Goal: Task Accomplishment & Management: Use online tool/utility

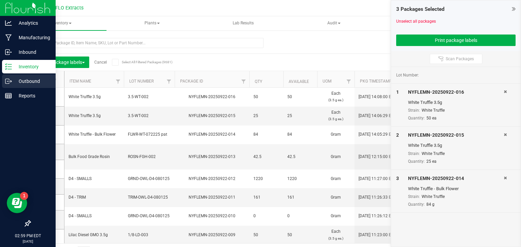
click at [33, 83] on p "Outbound" at bounding box center [32, 81] width 41 height 8
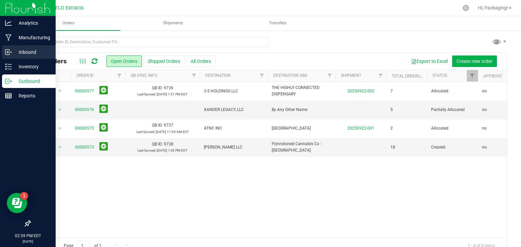
click at [14, 50] on p "Inbound" at bounding box center [32, 52] width 41 height 8
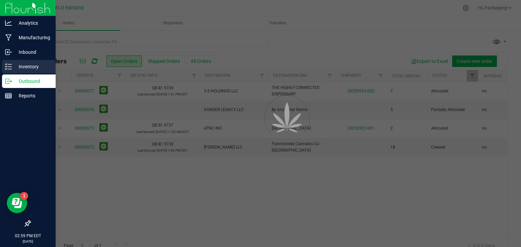
click at [20, 64] on p "Inventory" at bounding box center [32, 67] width 41 height 8
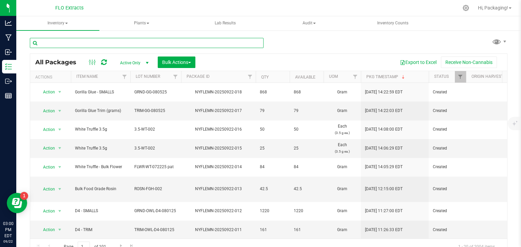
click at [80, 46] on input "text" at bounding box center [147, 43] width 234 height 10
type input "nyflemn-20250916-022"
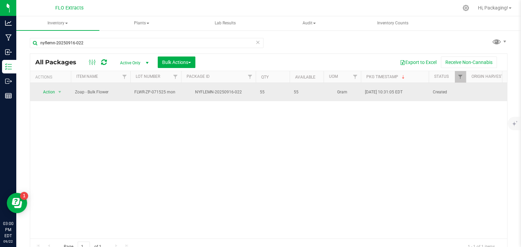
click at [122, 94] on td "Zoap - Bulk Flower" at bounding box center [100, 92] width 59 height 18
click at [58, 89] on span "select" at bounding box center [59, 91] width 5 height 5
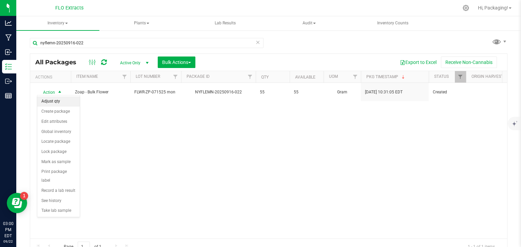
click at [62, 102] on li "Adjust qty" at bounding box center [58, 102] width 42 height 10
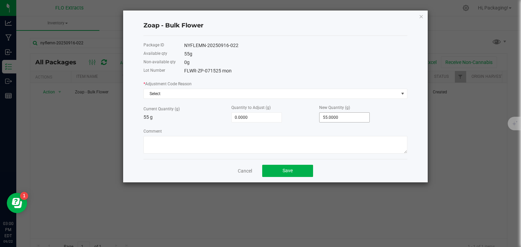
type input "55"
type input "-52.0000"
type input "3"
type input "-23.0000"
type input "32.0000"
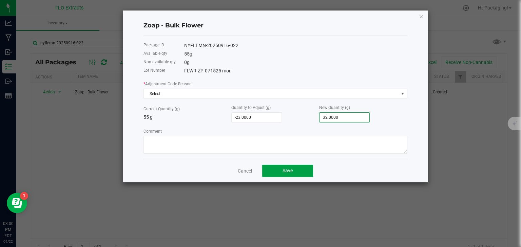
click at [309, 169] on button "Save" at bounding box center [287, 171] width 51 height 12
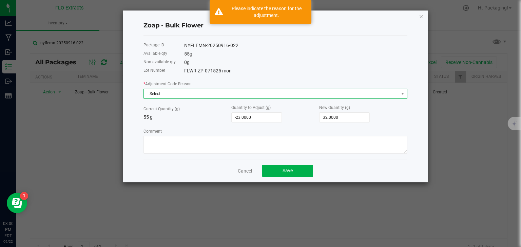
click at [254, 97] on span "Select" at bounding box center [271, 93] width 255 height 9
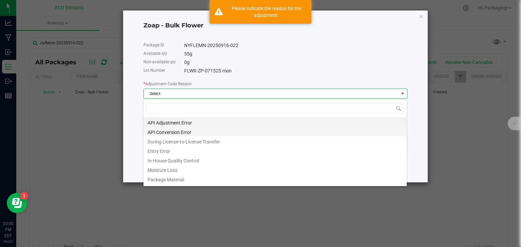
scroll to position [75, 0]
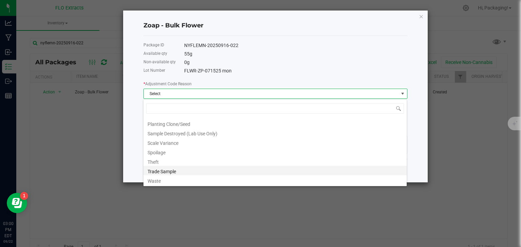
click at [251, 171] on li "Trade Sample" at bounding box center [274, 170] width 263 height 9
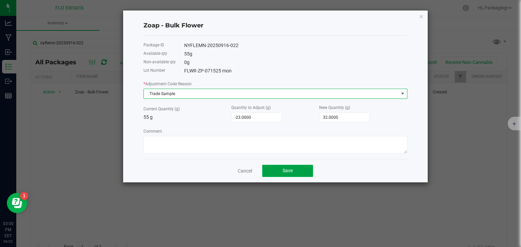
click at [287, 171] on span "Save" at bounding box center [287, 170] width 10 height 5
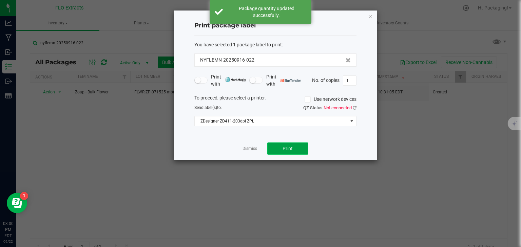
click at [287, 153] on button "Print" at bounding box center [287, 149] width 41 height 12
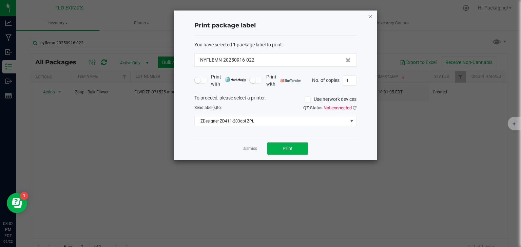
click at [369, 18] on icon "button" at bounding box center [370, 16] width 5 height 8
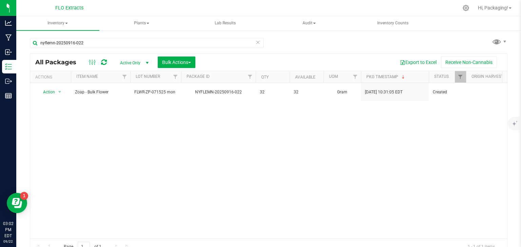
click at [397, 123] on div "Action Action Adjust qty Create package Edit attributes Global inventory Locate…" at bounding box center [268, 161] width 477 height 156
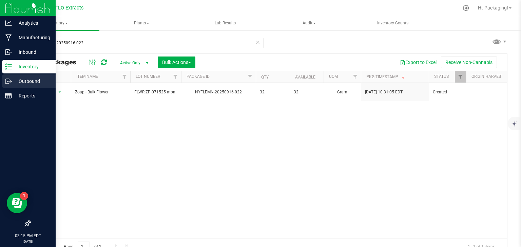
click at [38, 83] on p "Outbound" at bounding box center [32, 81] width 41 height 8
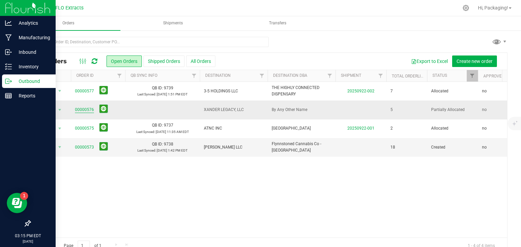
click at [87, 112] on link "00000576" at bounding box center [84, 110] width 19 height 6
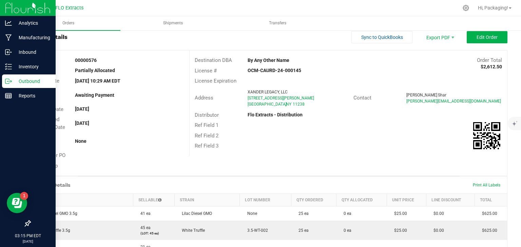
scroll to position [18, 0]
click at [478, 35] on span "Edit Order" at bounding box center [486, 37] width 21 height 5
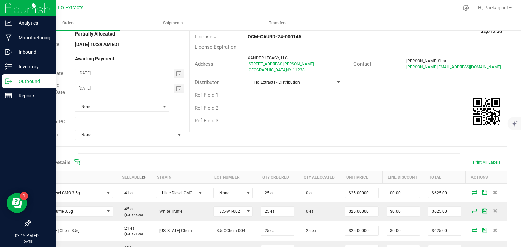
scroll to position [99, 0]
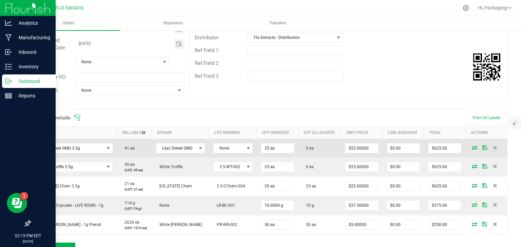
click at [471, 147] on icon at bounding box center [473, 148] width 5 height 4
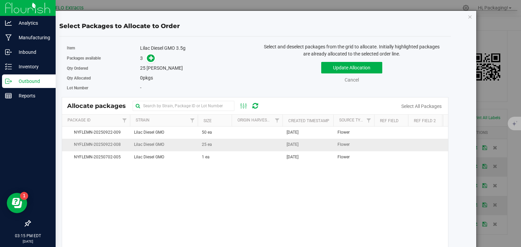
click at [298, 144] on span "[DATE]" at bounding box center [292, 145] width 12 height 6
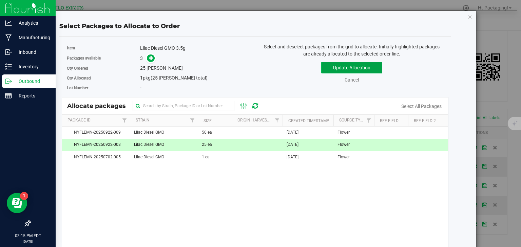
click at [370, 67] on button "Update Allocation" at bounding box center [351, 68] width 61 height 12
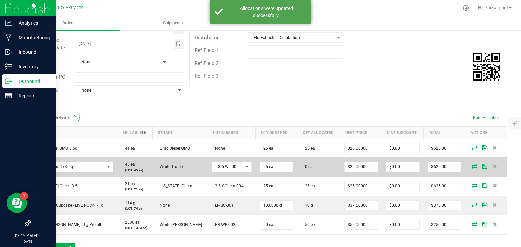
click at [471, 166] on icon at bounding box center [473, 166] width 5 height 4
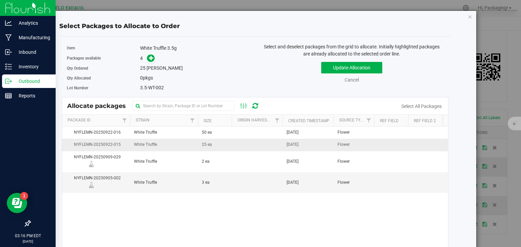
click at [298, 146] on span "[DATE]" at bounding box center [292, 145] width 12 height 6
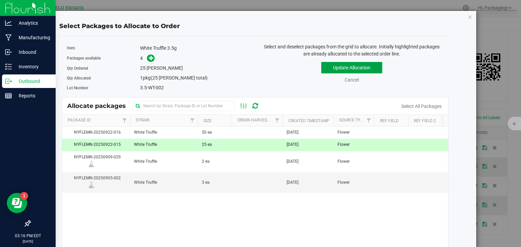
click at [367, 67] on button "Update Allocation" at bounding box center [351, 68] width 61 height 12
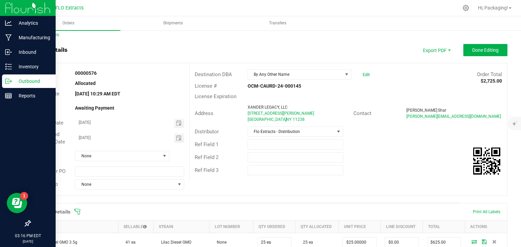
scroll to position [0, 0]
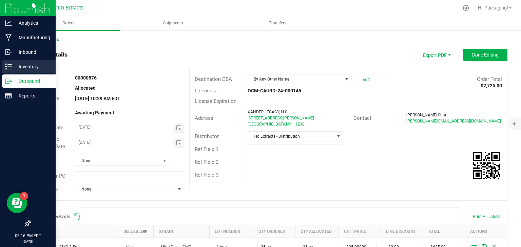
click at [29, 69] on p "Inventory" at bounding box center [32, 67] width 41 height 8
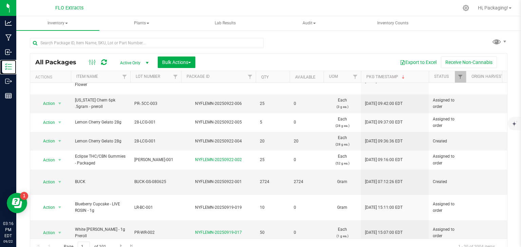
scroll to position [231, 0]
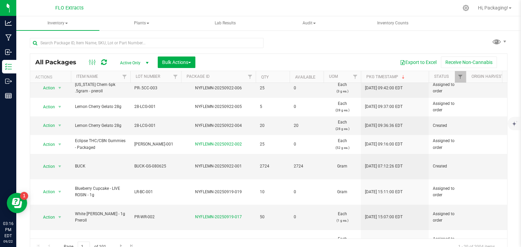
click at [504, 219] on div "All Packages Active Only Active Only Lab Samples Locked All Bulk Actions Add to…" at bounding box center [268, 133] width 504 height 207
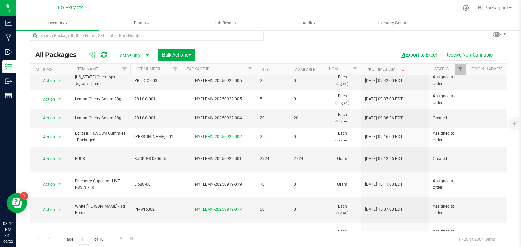
scroll to position [7, 0]
click at [119, 236] on span "Go to the next page" at bounding box center [120, 238] width 5 height 5
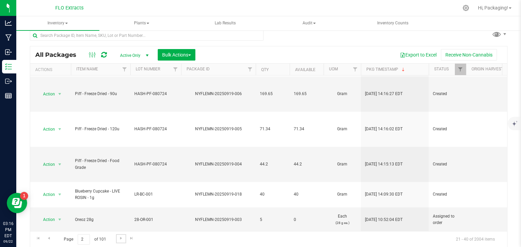
scroll to position [193, 0]
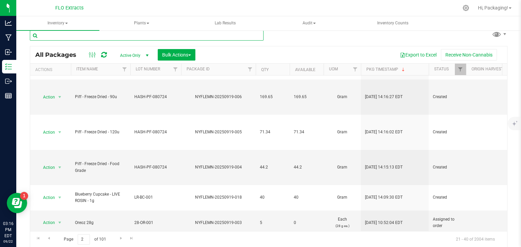
click at [101, 33] on input "text" at bounding box center [147, 36] width 234 height 10
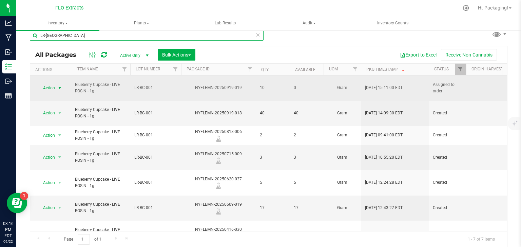
type input "LR-[GEOGRAPHIC_DATA]"
click at [48, 85] on span "Action" at bounding box center [46, 87] width 18 height 9
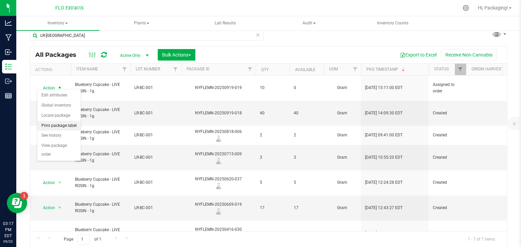
click at [74, 125] on li "Print package label" at bounding box center [58, 126] width 43 height 10
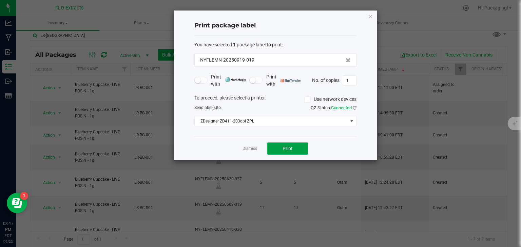
click at [270, 148] on button "Print" at bounding box center [287, 149] width 41 height 12
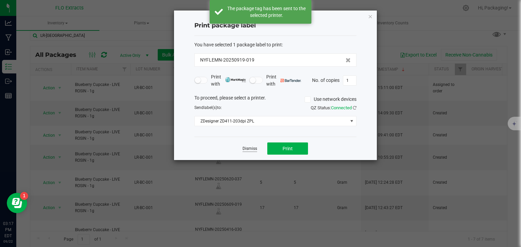
click at [253, 148] on link "Dismiss" at bounding box center [249, 149] width 15 height 6
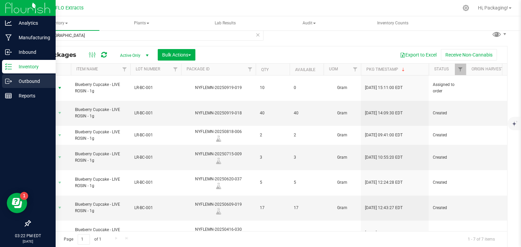
click at [32, 80] on p "Outbound" at bounding box center [32, 81] width 41 height 8
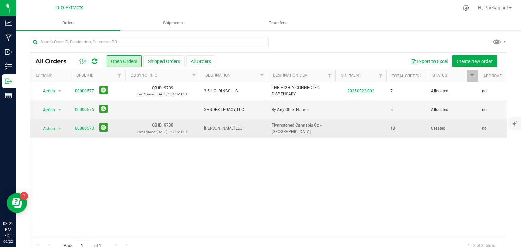
click at [83, 127] on link "00000573" at bounding box center [84, 128] width 19 height 6
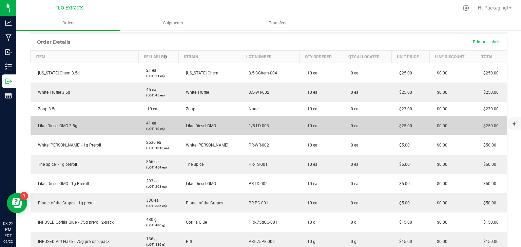
scroll to position [159, 0]
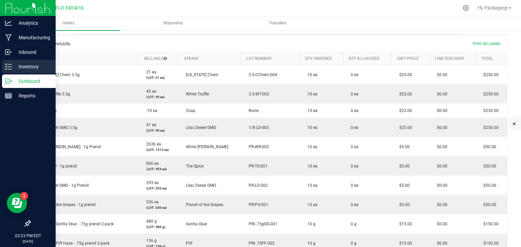
click at [34, 69] on p "Inventory" at bounding box center [32, 67] width 41 height 8
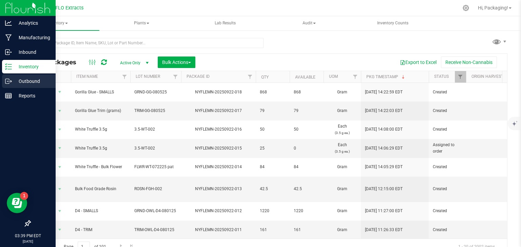
click at [24, 82] on p "Outbound" at bounding box center [32, 81] width 41 height 8
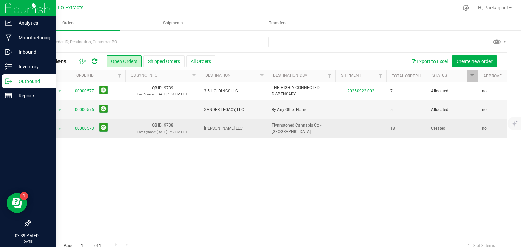
click at [82, 127] on link "00000573" at bounding box center [84, 128] width 19 height 6
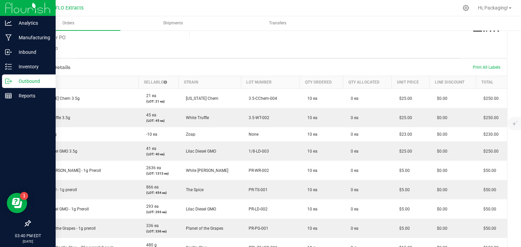
scroll to position [136, 0]
click at [8, 69] on line at bounding box center [10, 69] width 4 height 0
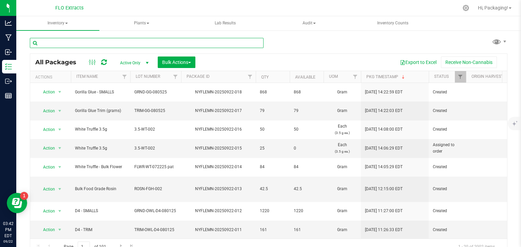
click at [128, 42] on input "text" at bounding box center [147, 43] width 234 height 10
type input "nyflemn-20250916-018"
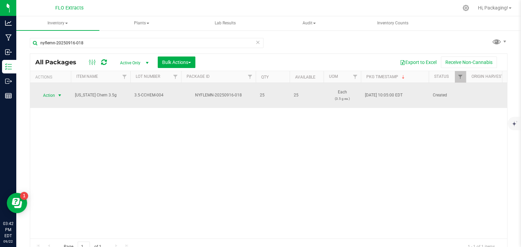
click at [48, 93] on span "Action" at bounding box center [46, 95] width 18 height 9
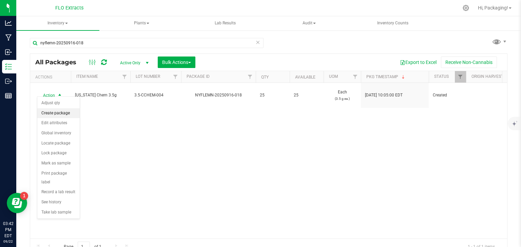
click at [60, 115] on li "Create package" at bounding box center [58, 113] width 42 height 10
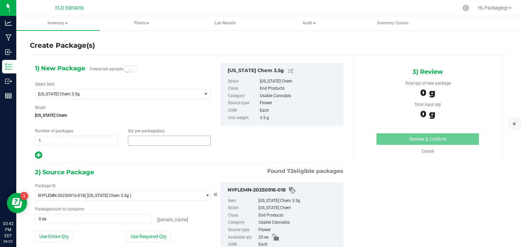
click at [144, 137] on span at bounding box center [169, 141] width 83 height 10
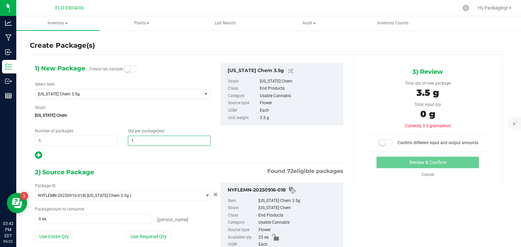
type input "10"
click at [159, 237] on button "Use Required Qty" at bounding box center [148, 237] width 45 height 12
type input "10 ea"
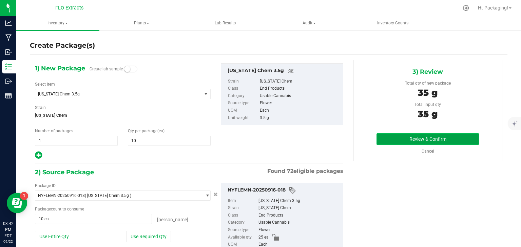
click at [405, 134] on button "Review & Confirm" at bounding box center [427, 140] width 102 height 12
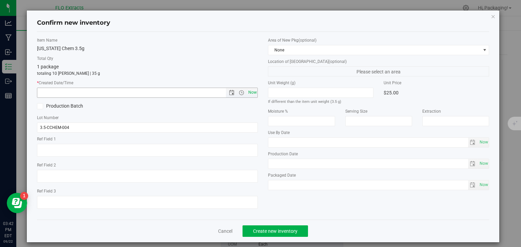
click at [251, 91] on span "Now" at bounding box center [252, 93] width 12 height 10
type input "[DATE] 3:42 PM"
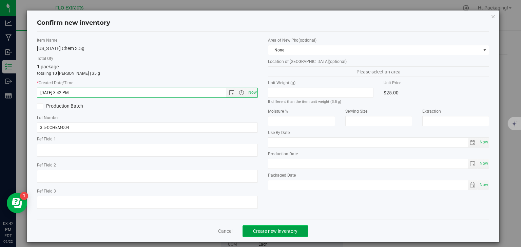
click at [277, 229] on span "Create new inventory" at bounding box center [275, 231] width 44 height 5
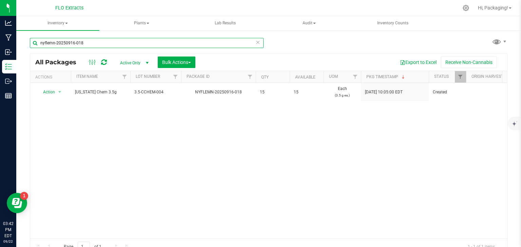
click at [252, 42] on input "nyflemn-20250916-018" at bounding box center [147, 43] width 234 height 10
click at [255, 42] on icon at bounding box center [257, 42] width 5 height 8
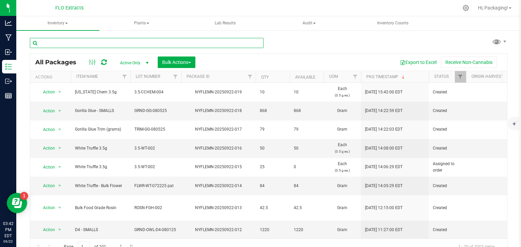
click at [89, 44] on input "text" at bounding box center [147, 43] width 234 height 10
type input "nyflemn-20250922-016"
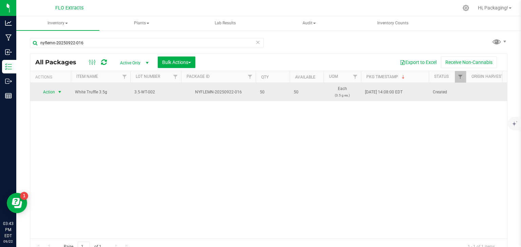
click at [51, 90] on span "Action" at bounding box center [46, 91] width 18 height 9
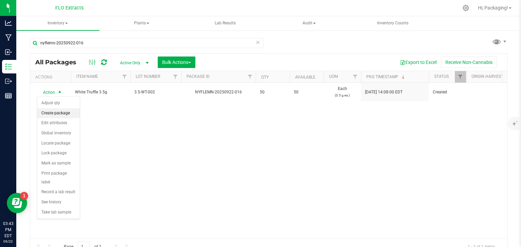
click at [65, 113] on li "Create package" at bounding box center [58, 113] width 42 height 10
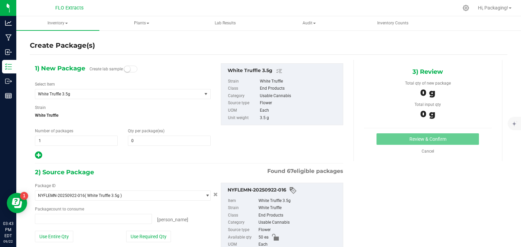
type input "0 ea"
click at [143, 139] on span at bounding box center [169, 141] width 83 height 10
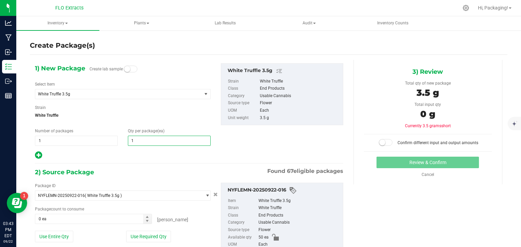
type input "10"
click at [159, 235] on button "Use Required Qty" at bounding box center [148, 237] width 45 height 12
type input "10 ea"
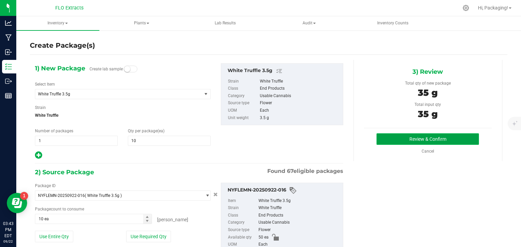
click at [396, 138] on button "Review & Confirm" at bounding box center [427, 140] width 102 height 12
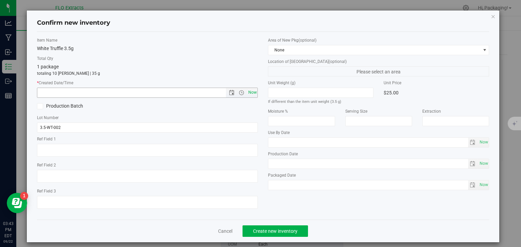
click at [249, 94] on span "Now" at bounding box center [252, 93] width 12 height 10
type input "[DATE] 3:43 PM"
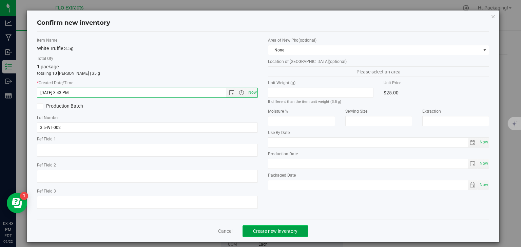
click at [273, 235] on button "Create new inventory" at bounding box center [274, 232] width 65 height 12
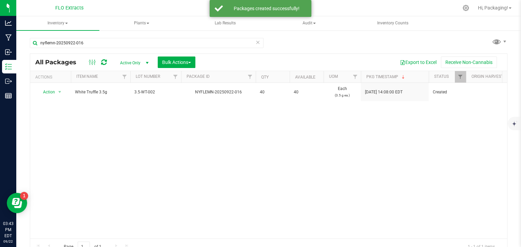
click at [256, 44] on icon at bounding box center [257, 42] width 5 height 8
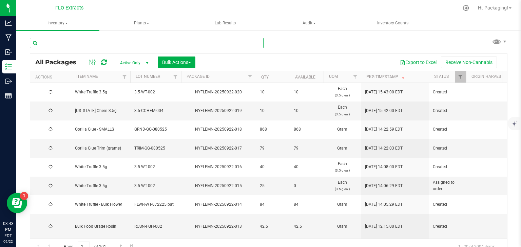
click at [101, 41] on input "text" at bounding box center [147, 43] width 234 height 10
type input "nyflemn-20250922-009"
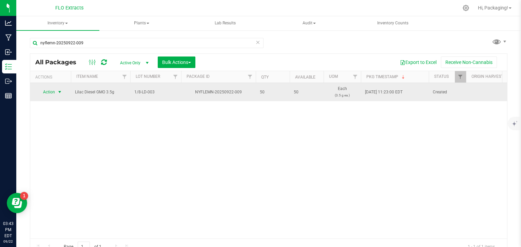
click at [48, 93] on span "Action" at bounding box center [46, 91] width 18 height 9
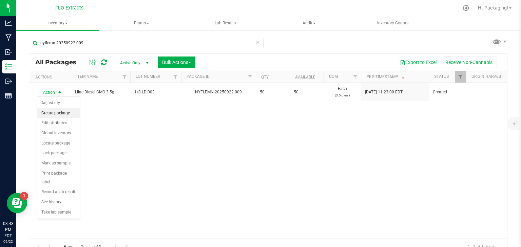
click at [56, 115] on li "Create package" at bounding box center [58, 113] width 42 height 10
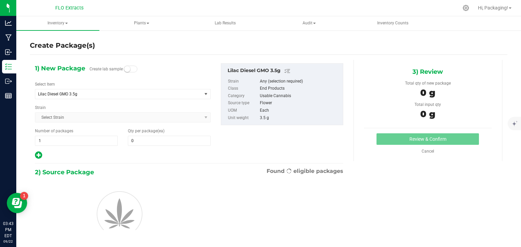
type input "0"
click at [134, 138] on span "0 0" at bounding box center [169, 141] width 83 height 10
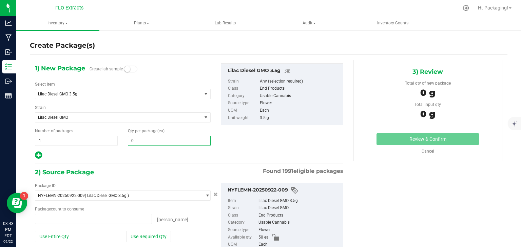
type input "0 ea"
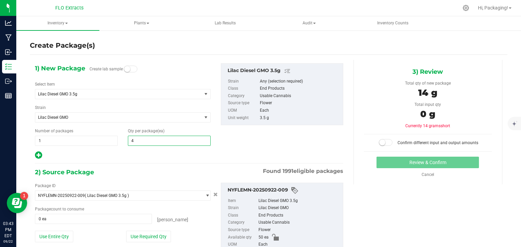
type input "40"
click at [137, 230] on div "Package ID NYFLEMN-20250922-009 ( Lilac Diesel GMO 3.5g ) NYFLEMN-20240110-001 …" at bounding box center [123, 218] width 186 height 71
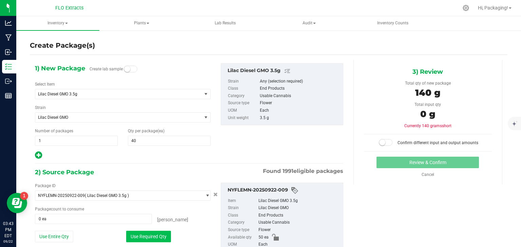
click at [144, 236] on button "Use Required Qty" at bounding box center [148, 237] width 45 height 12
type input "40 ea"
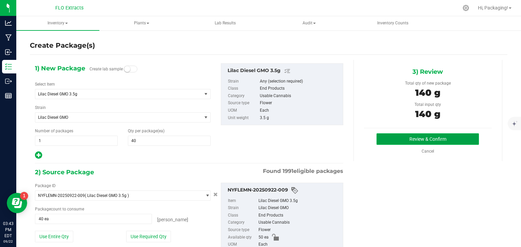
click at [396, 141] on button "Review & Confirm" at bounding box center [427, 140] width 102 height 12
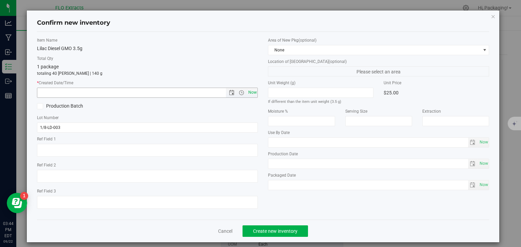
click at [248, 94] on span "Now" at bounding box center [252, 93] width 12 height 10
type input "[DATE] 3:44 PM"
click at [284, 232] on span "Create new inventory" at bounding box center [275, 231] width 44 height 5
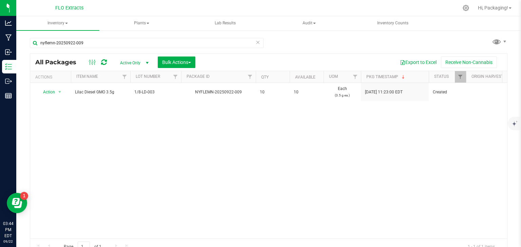
click at [256, 42] on icon at bounding box center [257, 42] width 5 height 8
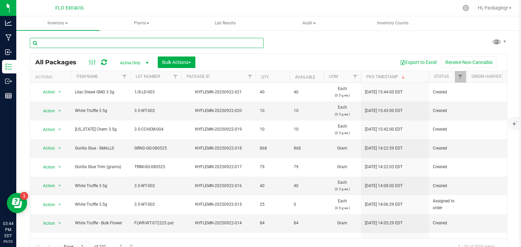
click at [138, 44] on input "text" at bounding box center [147, 43] width 234 height 10
type input "nyflemn-20250922-009"
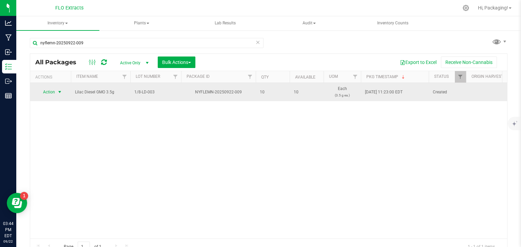
click at [49, 94] on span "Action" at bounding box center [46, 91] width 18 height 9
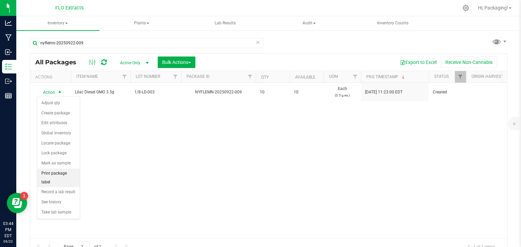
click at [72, 170] on li "Print package label" at bounding box center [58, 178] width 42 height 19
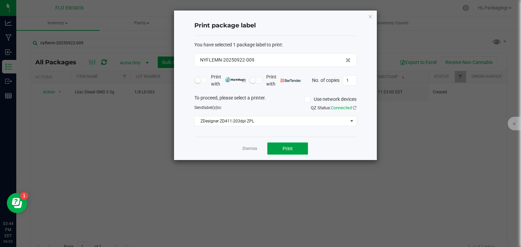
click at [282, 146] on span "Print" at bounding box center [287, 148] width 10 height 5
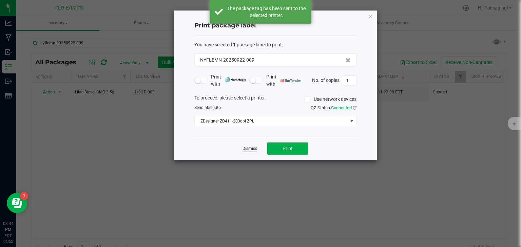
click at [250, 146] on link "Dismiss" at bounding box center [249, 149] width 15 height 6
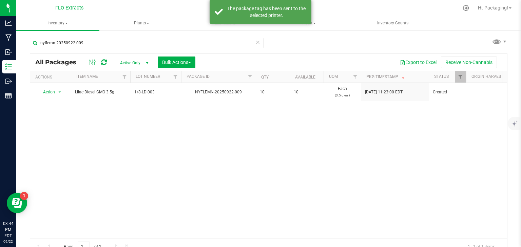
click at [255, 42] on icon at bounding box center [257, 42] width 5 height 8
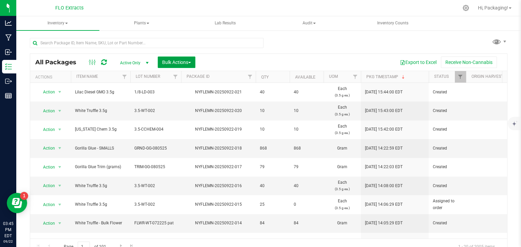
click at [163, 64] on span "Bulk Actions" at bounding box center [176, 62] width 29 height 5
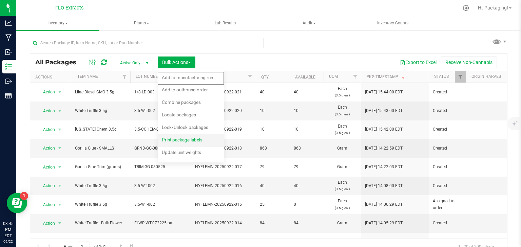
click at [179, 143] on div "Print package labels" at bounding box center [187, 141] width 50 height 11
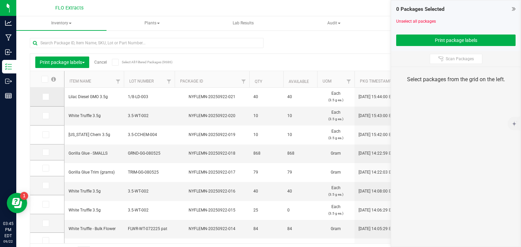
click at [44, 97] on icon at bounding box center [45, 97] width 4 height 0
click at [0, 0] on input "checkbox" at bounding box center [0, 0] width 0 height 0
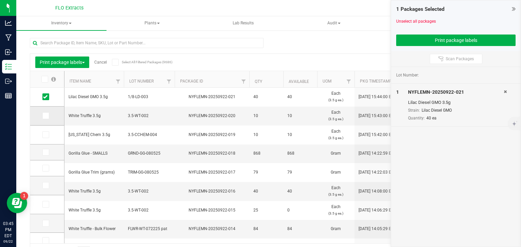
click at [45, 116] on icon at bounding box center [45, 116] width 4 height 0
click at [0, 0] on input "checkbox" at bounding box center [0, 0] width 0 height 0
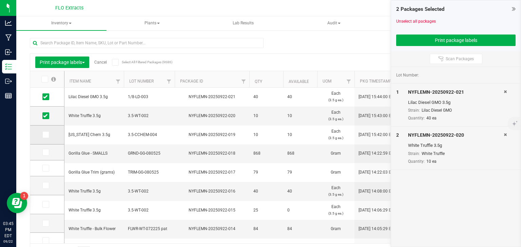
click at [48, 138] on span at bounding box center [45, 135] width 7 height 7
click at [0, 0] on input "checkbox" at bounding box center [0, 0] width 0 height 0
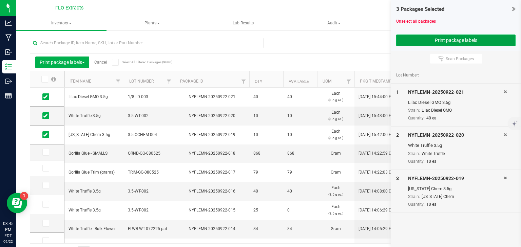
click at [437, 39] on button "Print package labels" at bounding box center [455, 41] width 119 height 12
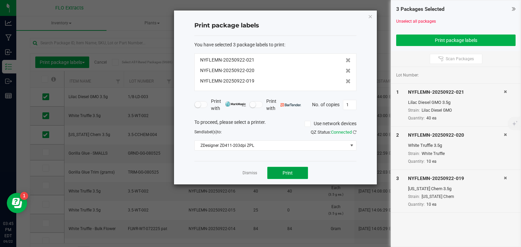
click at [281, 171] on button "Print" at bounding box center [287, 173] width 41 height 12
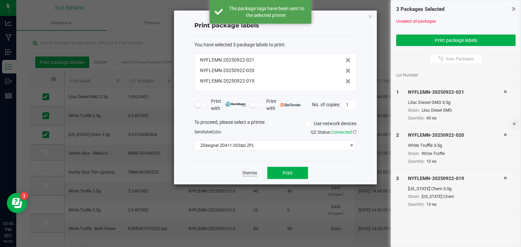
click at [254, 171] on link "Dismiss" at bounding box center [249, 173] width 15 height 6
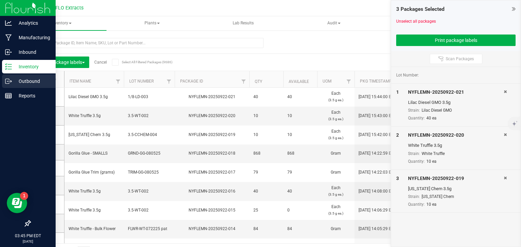
click at [16, 84] on p "Outbound" at bounding box center [32, 81] width 41 height 8
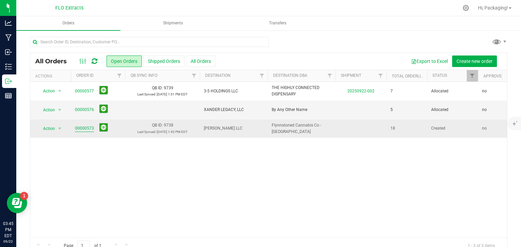
click at [88, 129] on link "00000573" at bounding box center [84, 128] width 19 height 6
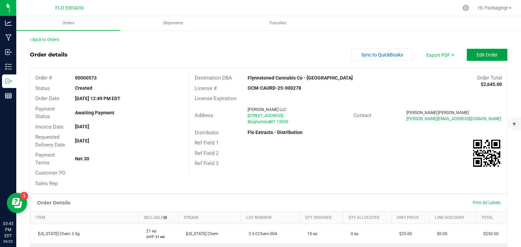
click at [495, 59] on button "Edit Order" at bounding box center [486, 55] width 41 height 12
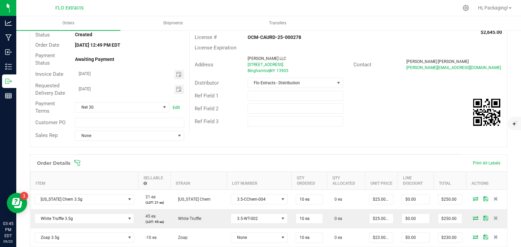
scroll to position [95, 0]
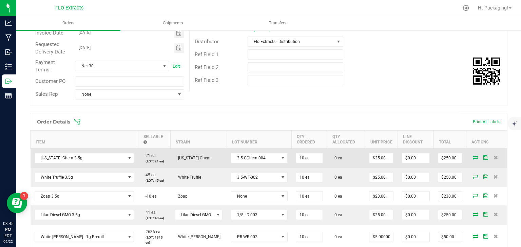
click at [472, 157] on icon at bounding box center [474, 158] width 5 height 4
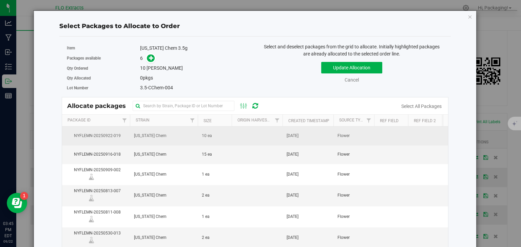
click at [298, 137] on span "[DATE]" at bounding box center [292, 136] width 12 height 6
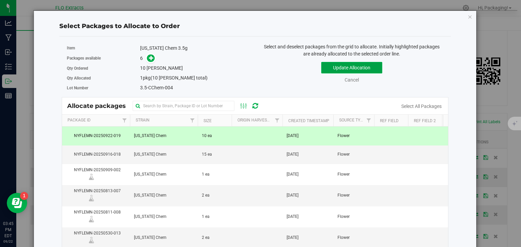
click at [374, 67] on button "Update Allocation" at bounding box center [351, 68] width 61 height 12
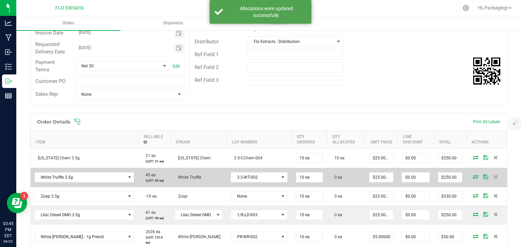
click at [473, 176] on span at bounding box center [475, 177] width 10 height 4
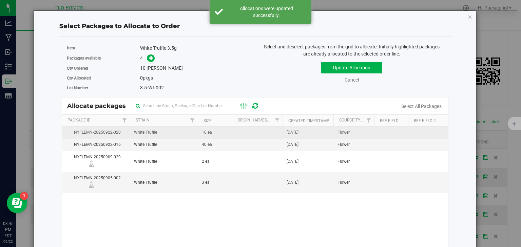
click at [298, 131] on span "[DATE]" at bounding box center [292, 132] width 12 height 6
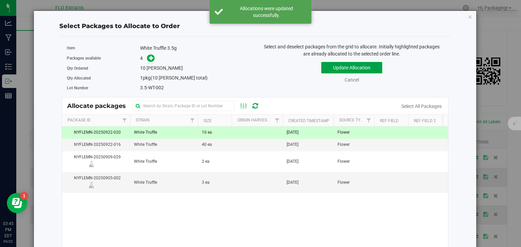
click at [371, 66] on button "Update Allocation" at bounding box center [351, 68] width 61 height 12
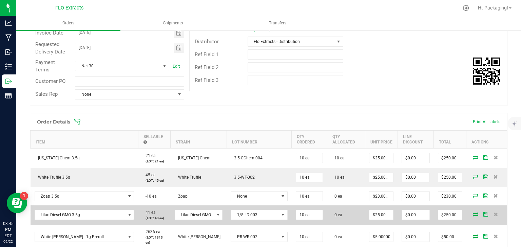
click at [472, 213] on icon at bounding box center [474, 215] width 5 height 4
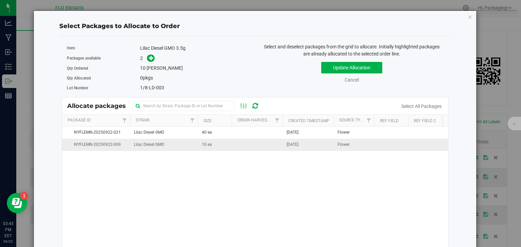
click at [298, 145] on span "[DATE]" at bounding box center [292, 145] width 12 height 6
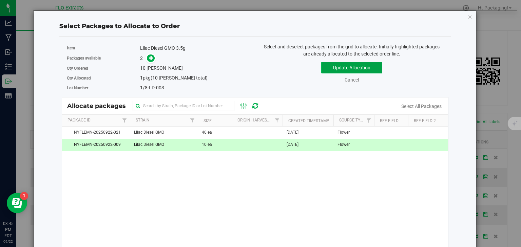
click at [370, 70] on button "Update Allocation" at bounding box center [351, 68] width 61 height 12
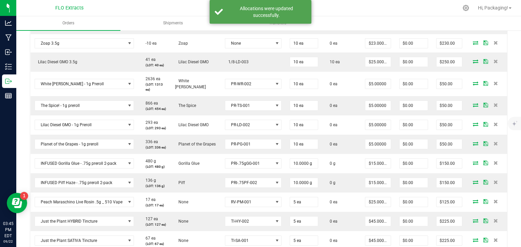
scroll to position [243, 0]
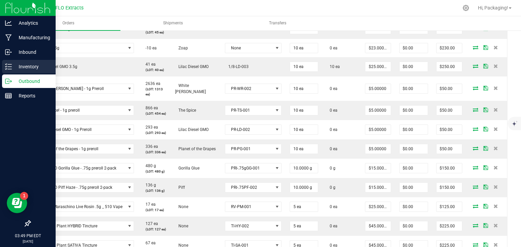
click at [14, 66] on p "Inventory" at bounding box center [32, 67] width 41 height 8
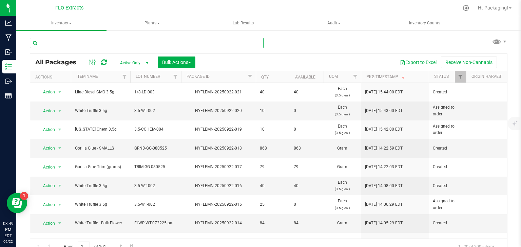
click at [112, 41] on input "text" at bounding box center [147, 43] width 234 height 10
type input "nyflemn-20250919-014"
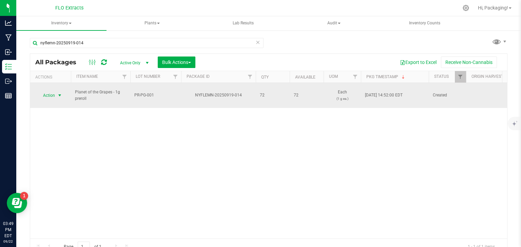
click at [48, 93] on span "Action" at bounding box center [46, 95] width 18 height 9
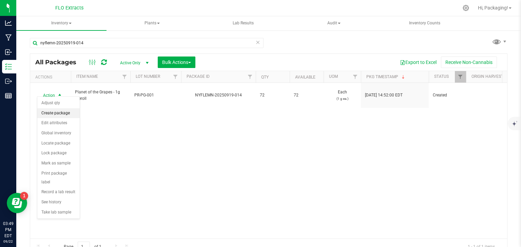
click at [63, 112] on li "Create package" at bounding box center [58, 113] width 42 height 10
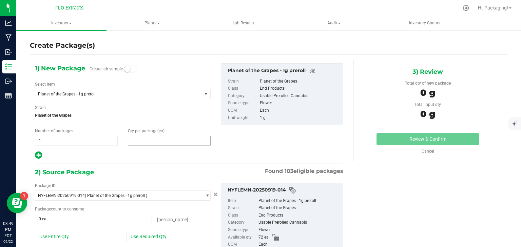
click at [140, 139] on span at bounding box center [169, 141] width 83 height 10
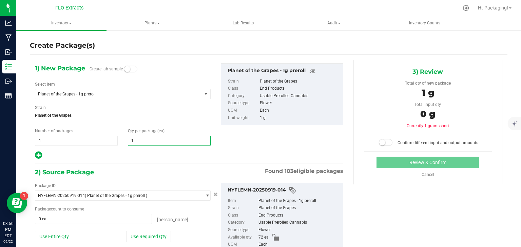
type input "10"
click at [146, 243] on div "Package ID NYFLEMN-20250919-014 ( Planet of the Grapes - 1g preroll ) [GEOGRAPH…" at bounding box center [123, 218] width 186 height 71
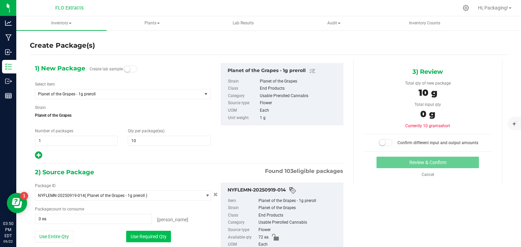
click at [147, 240] on button "Use Required Qty" at bounding box center [148, 237] width 45 height 12
type input "10 ea"
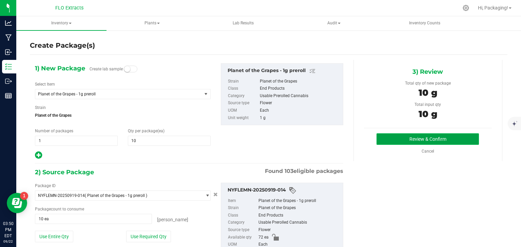
click at [412, 139] on button "Review & Confirm" at bounding box center [427, 140] width 102 height 12
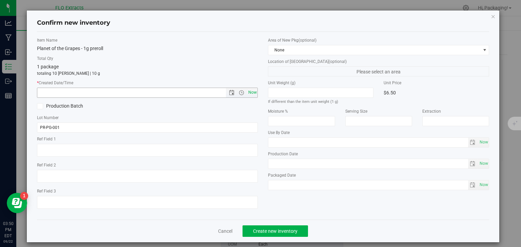
click at [251, 93] on span "Now" at bounding box center [252, 93] width 12 height 10
type input "[DATE] 3:50 PM"
click at [280, 231] on span "Create new inventory" at bounding box center [275, 231] width 44 height 5
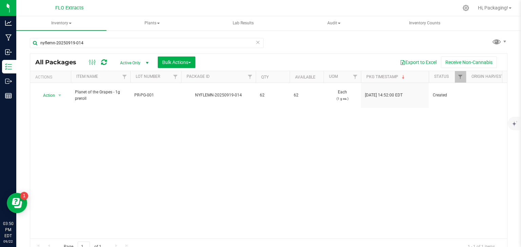
click at [255, 43] on icon at bounding box center [257, 42] width 5 height 8
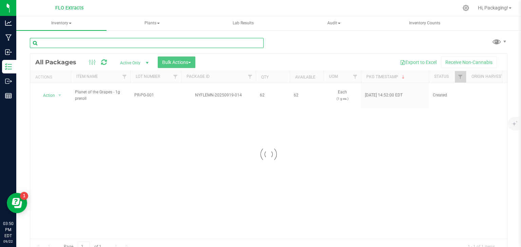
click at [124, 43] on input "text" at bounding box center [147, 43] width 234 height 10
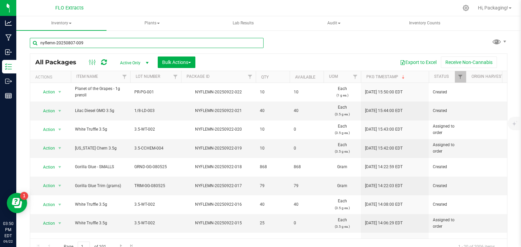
type input "nyflemn-20250807-009"
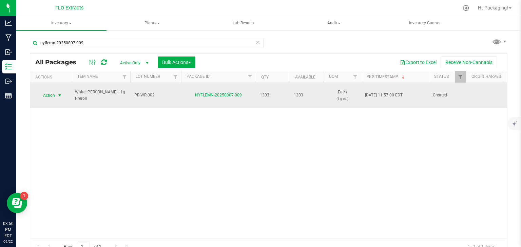
click at [49, 91] on span "Action" at bounding box center [46, 95] width 18 height 9
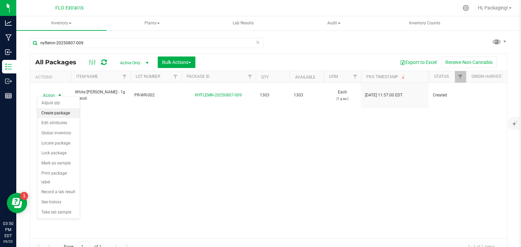
click at [67, 112] on li "Create package" at bounding box center [58, 113] width 42 height 10
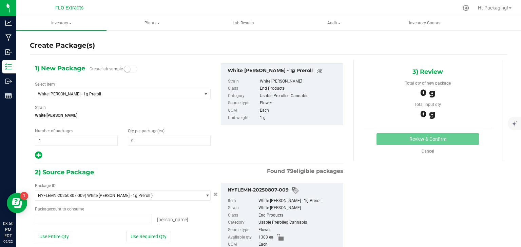
type input "0 ea"
click at [135, 142] on span at bounding box center [169, 141] width 83 height 10
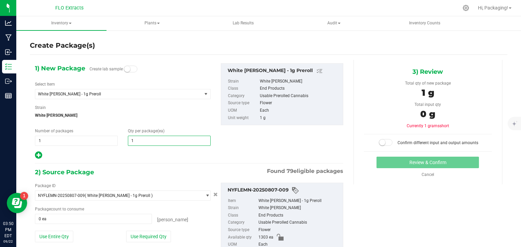
type input "10"
click at [158, 235] on button "Use Required Qty" at bounding box center [148, 237] width 45 height 12
type input "10 ea"
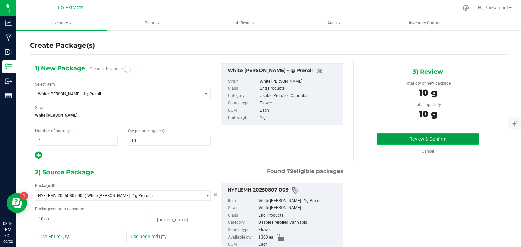
click at [433, 139] on button "Review & Confirm" at bounding box center [427, 140] width 102 height 12
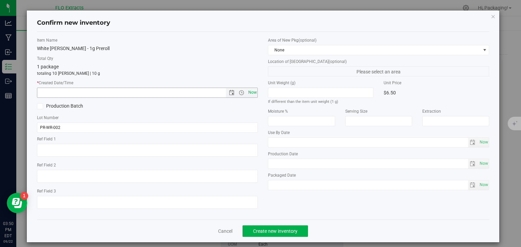
click at [251, 94] on span "Now" at bounding box center [252, 93] width 12 height 10
type input "[DATE] 3:50 PM"
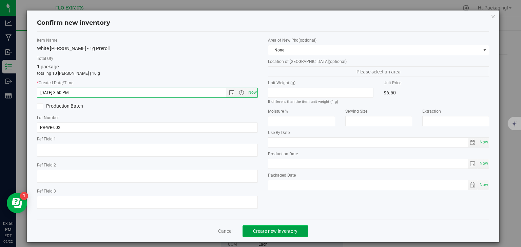
click at [260, 229] on span "Create new inventory" at bounding box center [275, 231] width 44 height 5
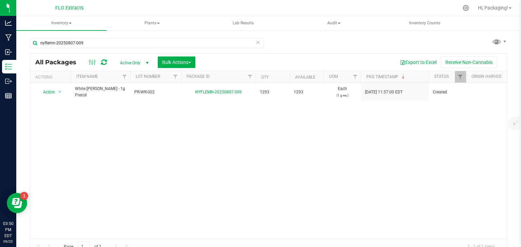
click at [256, 39] on icon at bounding box center [257, 42] width 5 height 8
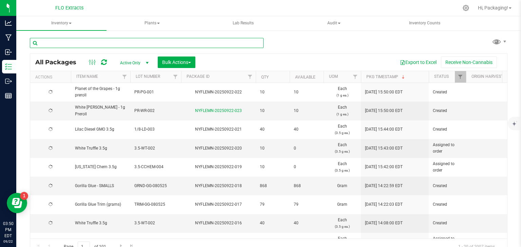
click at [82, 44] on input "text" at bounding box center [147, 43] width 234 height 10
type input "nyflemn-20250605-031"
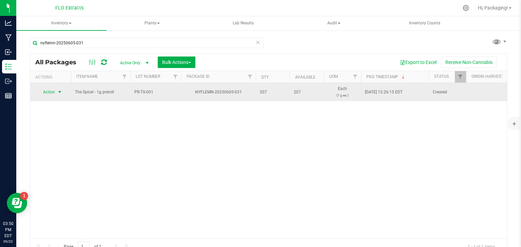
click at [49, 91] on span "Action" at bounding box center [46, 91] width 18 height 9
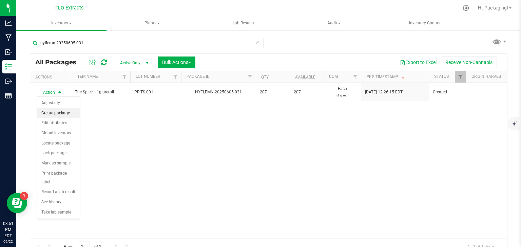
click at [66, 112] on li "Create package" at bounding box center [58, 113] width 42 height 10
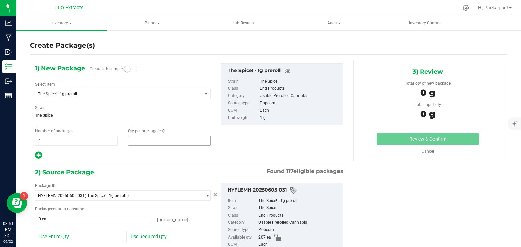
click at [133, 139] on span at bounding box center [169, 141] width 83 height 10
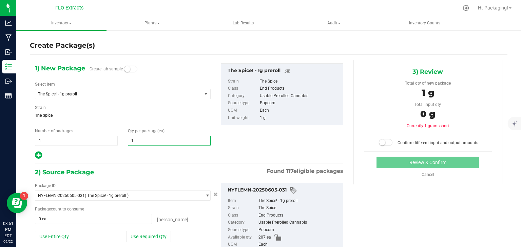
type input "10"
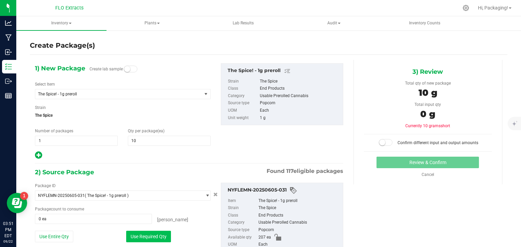
click at [149, 239] on button "Use Required Qty" at bounding box center [148, 237] width 45 height 12
type input "10 ea"
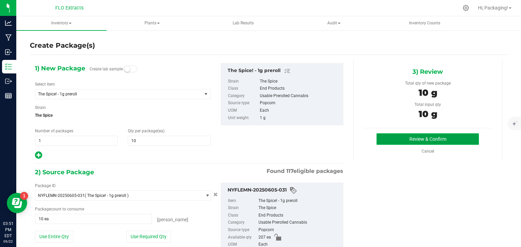
click at [437, 142] on button "Review & Confirm" at bounding box center [427, 140] width 102 height 12
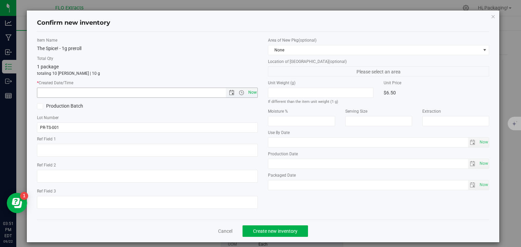
click at [247, 94] on span "Now" at bounding box center [252, 93] width 12 height 10
type input "[DATE] 3:51 PM"
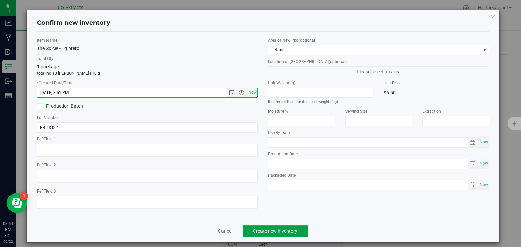
click at [275, 229] on span "Create new inventory" at bounding box center [275, 231] width 44 height 5
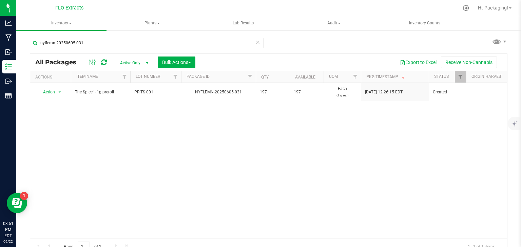
click at [255, 42] on icon at bounding box center [257, 42] width 5 height 8
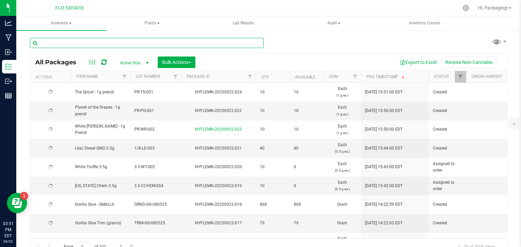
click at [113, 45] on input "text" at bounding box center [147, 43] width 234 height 10
type input "nyflemn-20250820-011"
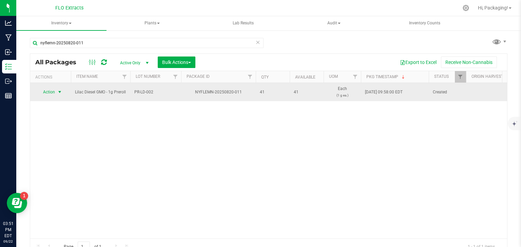
click at [52, 91] on span "Action" at bounding box center [46, 91] width 18 height 9
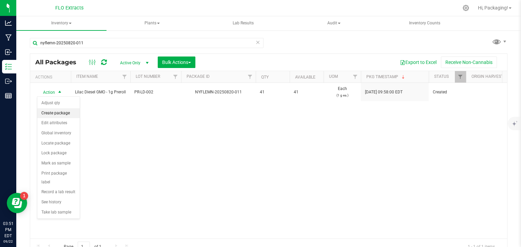
click at [72, 113] on li "Create package" at bounding box center [58, 113] width 42 height 10
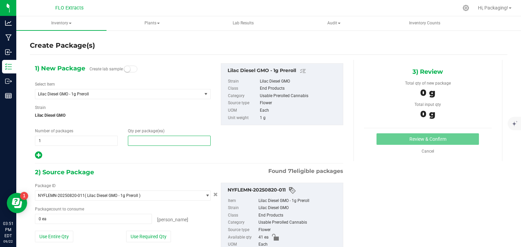
click at [142, 141] on span at bounding box center [169, 141] width 83 height 10
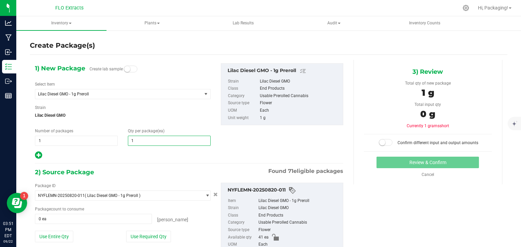
type input "10"
click at [157, 235] on button "Use Required Qty" at bounding box center [148, 237] width 45 height 12
type input "10 ea"
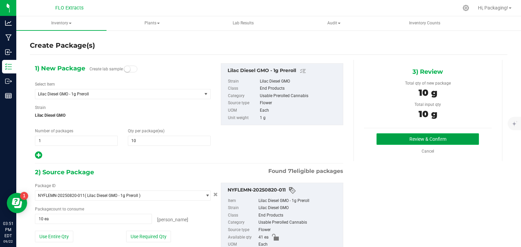
click at [427, 135] on button "Review & Confirm" at bounding box center [427, 140] width 102 height 12
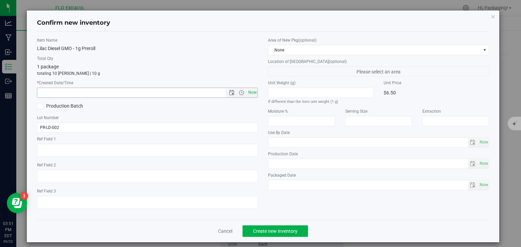
click at [251, 89] on span "Now" at bounding box center [252, 93] width 12 height 10
type input "[DATE] 3:51 PM"
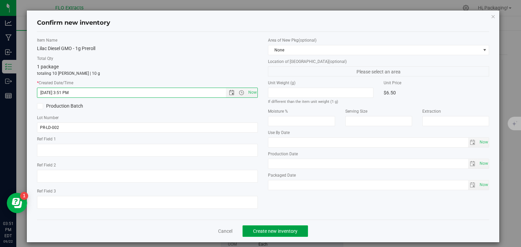
click at [288, 233] on span "Create new inventory" at bounding box center [275, 231] width 44 height 5
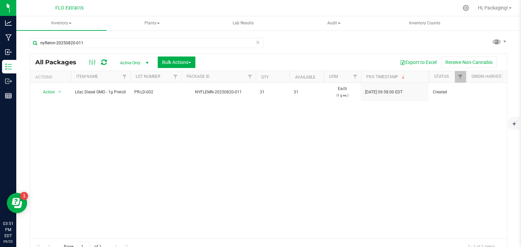
click at [256, 41] on icon at bounding box center [257, 42] width 5 height 8
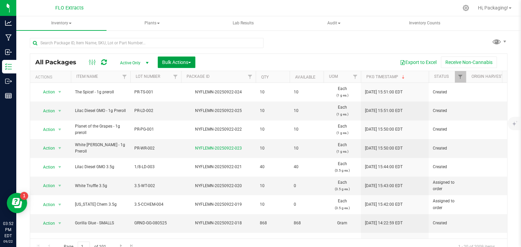
click at [161, 64] on button "Bulk Actions" at bounding box center [177, 63] width 38 height 12
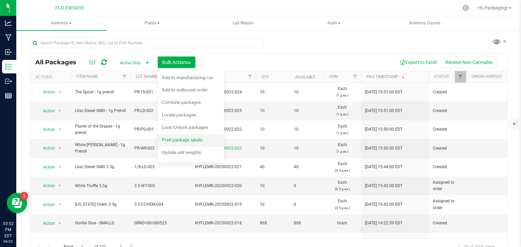
click at [170, 140] on span "Print package labels" at bounding box center [182, 139] width 41 height 5
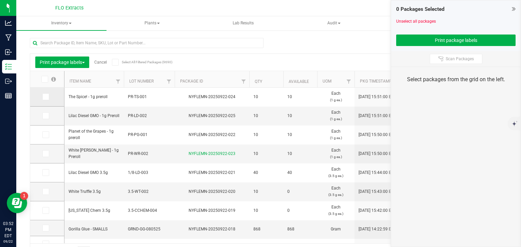
click at [45, 97] on icon at bounding box center [45, 97] width 4 height 0
click at [0, 0] on input "checkbox" at bounding box center [0, 0] width 0 height 0
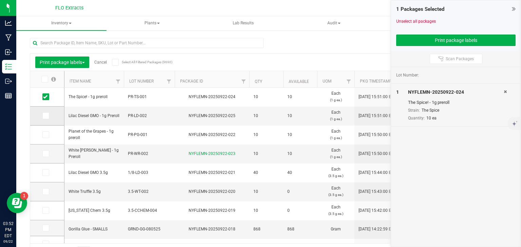
click at [46, 116] on icon at bounding box center [45, 116] width 4 height 0
click at [0, 0] on input "checkbox" at bounding box center [0, 0] width 0 height 0
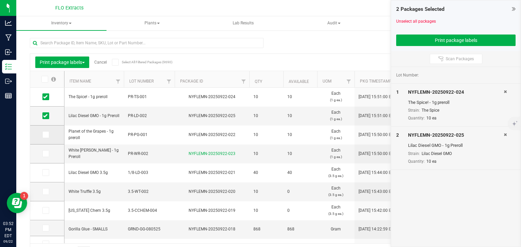
click at [45, 135] on icon at bounding box center [45, 135] width 4 height 0
click at [0, 0] on input "checkbox" at bounding box center [0, 0] width 0 height 0
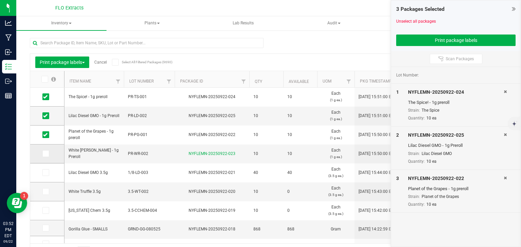
click at [43, 154] on icon at bounding box center [45, 154] width 4 height 0
click at [0, 0] on input "checkbox" at bounding box center [0, 0] width 0 height 0
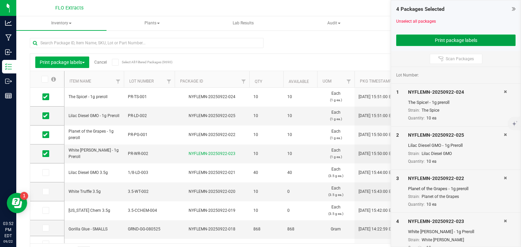
click at [447, 41] on button "Print package labels" at bounding box center [455, 41] width 119 height 12
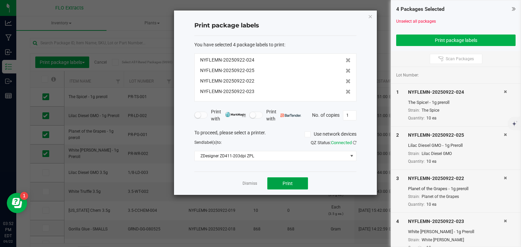
click at [296, 185] on button "Print" at bounding box center [287, 184] width 41 height 12
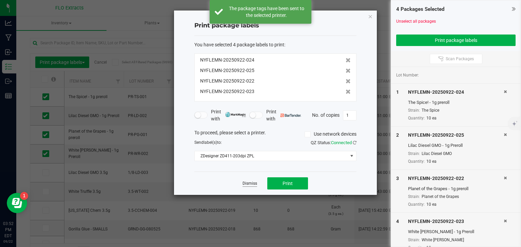
click at [247, 184] on link "Dismiss" at bounding box center [249, 184] width 15 height 6
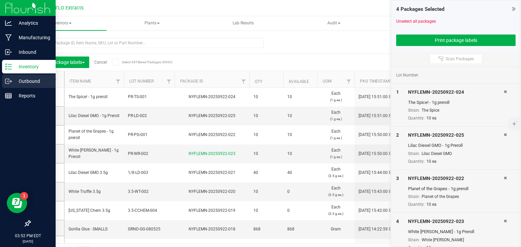
click at [20, 81] on p "Outbound" at bounding box center [32, 81] width 41 height 8
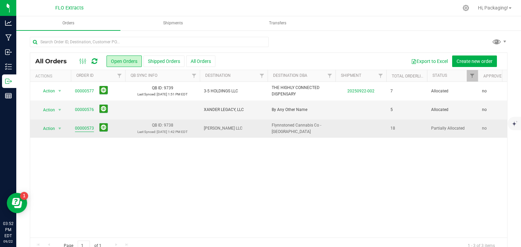
click at [86, 127] on link "00000573" at bounding box center [84, 128] width 19 height 6
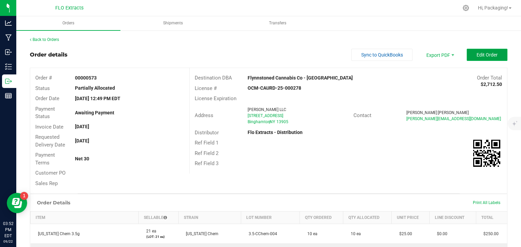
click at [488, 56] on span "Edit Order" at bounding box center [486, 54] width 21 height 5
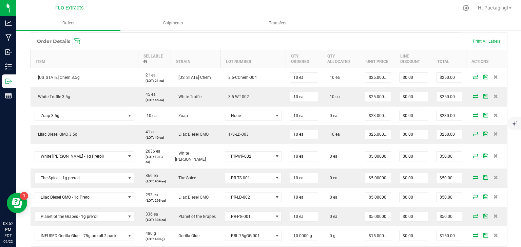
scroll to position [176, 0]
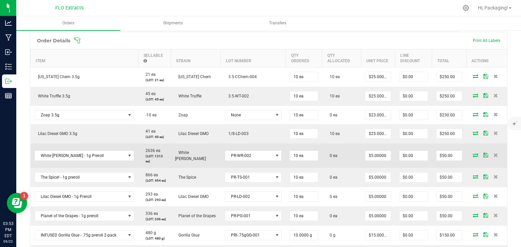
click at [472, 153] on icon at bounding box center [474, 155] width 5 height 4
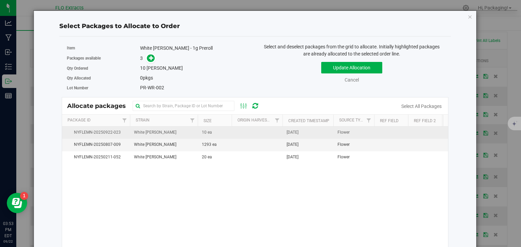
click at [336, 132] on td "Flower" at bounding box center [353, 133] width 41 height 12
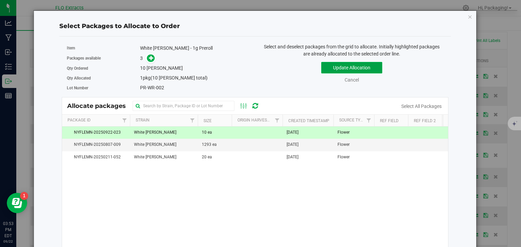
click at [369, 66] on button "Update Allocation" at bounding box center [351, 68] width 61 height 12
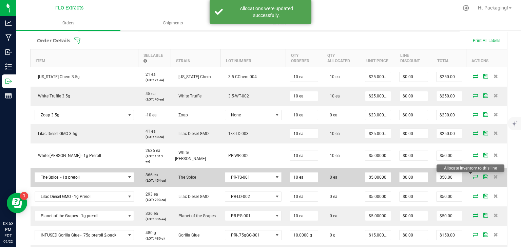
click at [472, 175] on icon at bounding box center [474, 177] width 5 height 4
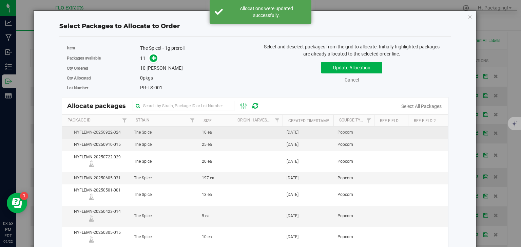
click at [331, 132] on td "[DATE]" at bounding box center [307, 133] width 51 height 12
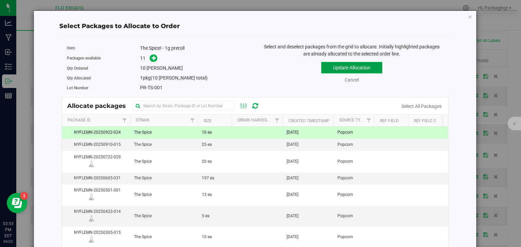
click at [363, 72] on button "Update Allocation" at bounding box center [351, 68] width 61 height 12
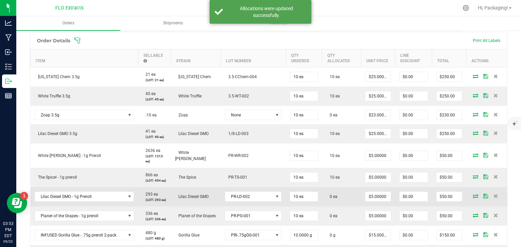
click at [472, 195] on icon at bounding box center [474, 196] width 5 height 4
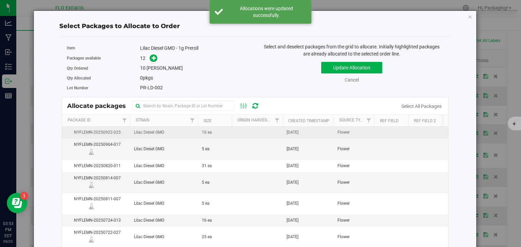
click at [336, 134] on td "Flower" at bounding box center [353, 133] width 41 height 12
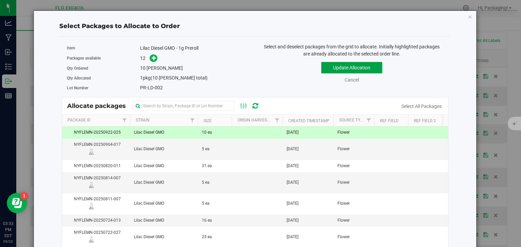
click at [369, 69] on button "Update Allocation" at bounding box center [351, 68] width 61 height 12
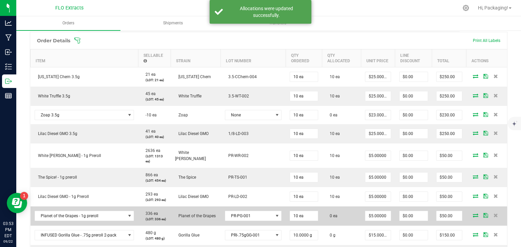
click at [472, 215] on icon at bounding box center [474, 216] width 5 height 4
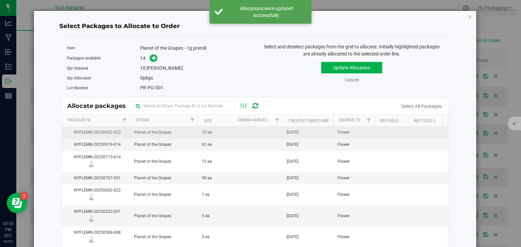
click at [317, 130] on td "[DATE]" at bounding box center [307, 133] width 51 height 12
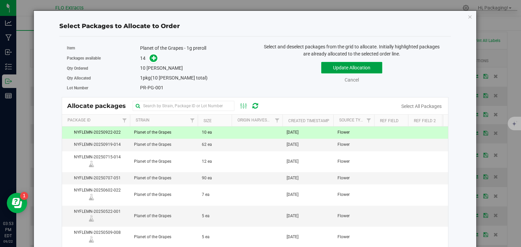
click at [341, 67] on button "Update Allocation" at bounding box center [351, 68] width 61 height 12
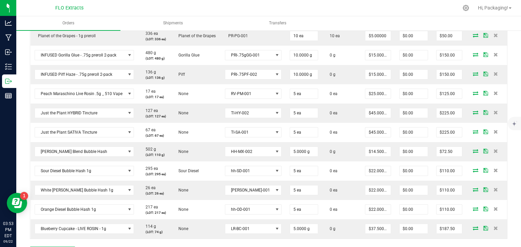
scroll to position [361, 0]
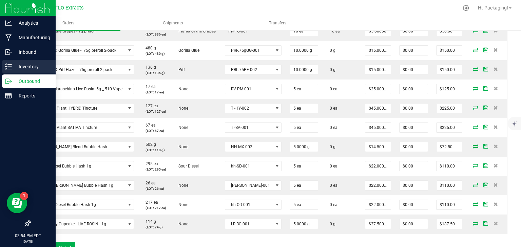
click at [23, 65] on p "Inventory" at bounding box center [32, 67] width 41 height 8
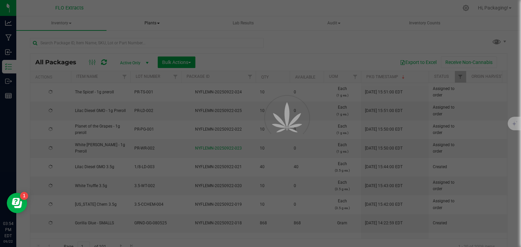
click at [104, 42] on div at bounding box center [260, 123] width 521 height 247
click at [104, 42] on input "text" at bounding box center [147, 43] width 234 height 10
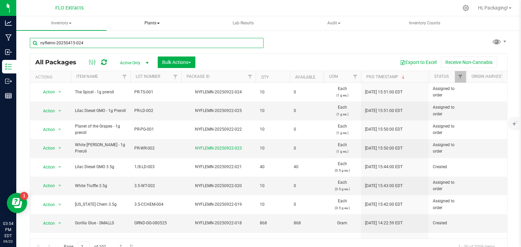
type input "nyflemn-20250415-024"
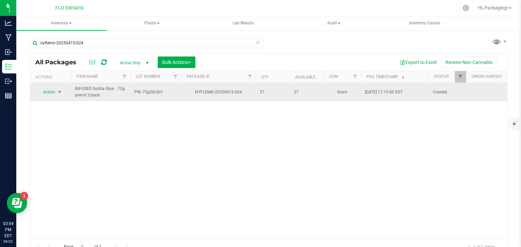
click at [50, 92] on span "Action" at bounding box center [46, 91] width 18 height 9
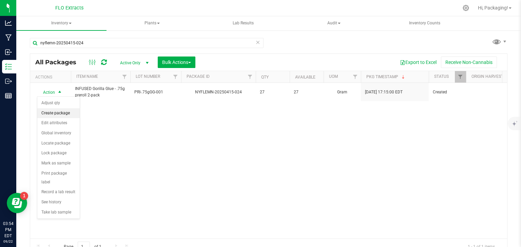
click at [69, 111] on li "Create package" at bounding box center [58, 113] width 42 height 10
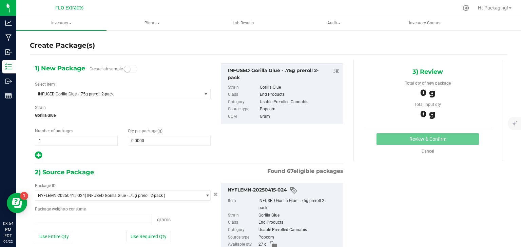
type input "0.0000 g"
click at [152, 141] on span at bounding box center [169, 141] width 83 height 10
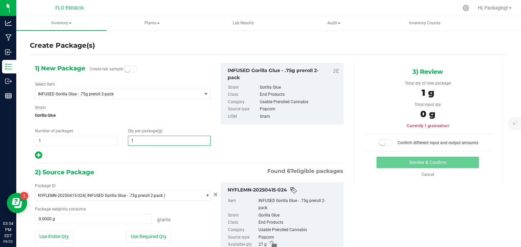
type input "10"
type input "10.0000"
click at [163, 234] on button "Use Required Qty" at bounding box center [148, 237] width 45 height 12
type input "10.0000 g"
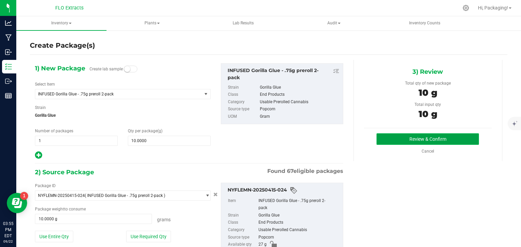
click at [418, 137] on button "Review & Confirm" at bounding box center [427, 140] width 102 height 12
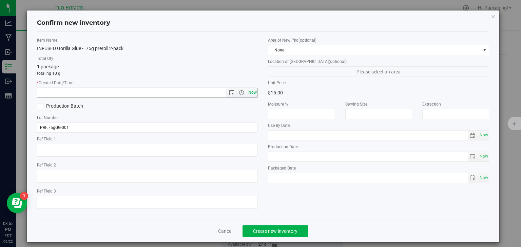
click at [246, 92] on span "Now" at bounding box center [252, 93] width 12 height 10
type input "[DATE] 3:55 PM"
click at [268, 235] on button "Create new inventory" at bounding box center [274, 232] width 65 height 12
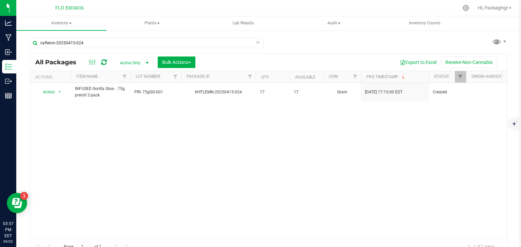
click at [255, 44] on icon at bounding box center [257, 42] width 5 height 8
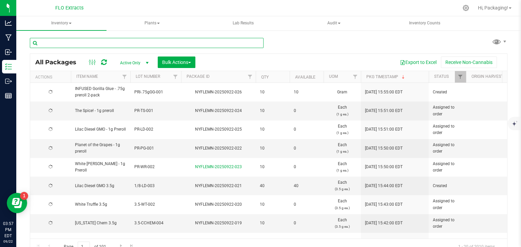
click at [100, 44] on input "text" at bounding box center [147, 43] width 234 height 10
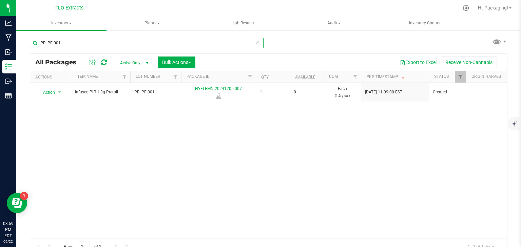
type input "PRI-PF-001"
click at [255, 42] on icon at bounding box center [257, 42] width 5 height 8
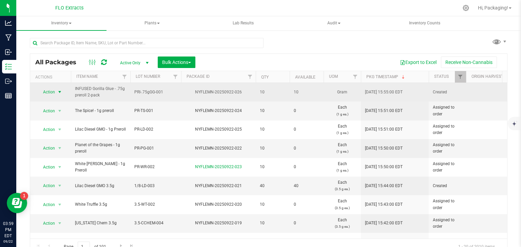
click at [53, 90] on span "Action" at bounding box center [46, 91] width 18 height 9
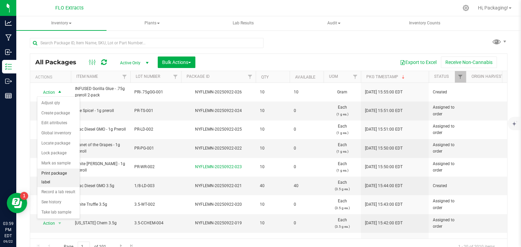
click at [64, 171] on li "Print package label" at bounding box center [58, 178] width 42 height 19
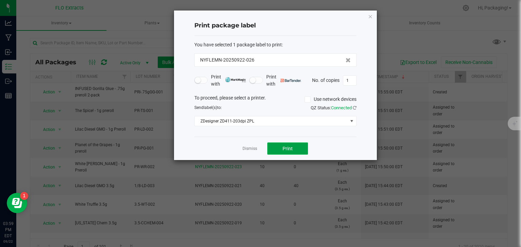
click at [274, 148] on button "Print" at bounding box center [287, 149] width 41 height 12
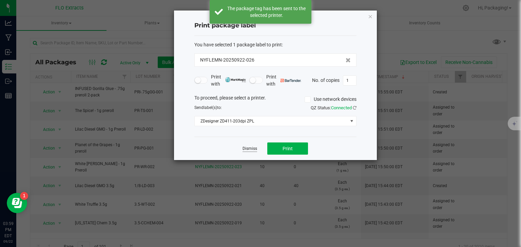
click at [252, 148] on link "Dismiss" at bounding box center [249, 149] width 15 height 6
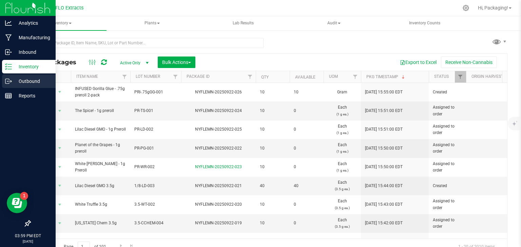
click at [15, 80] on p "Outbound" at bounding box center [32, 81] width 41 height 8
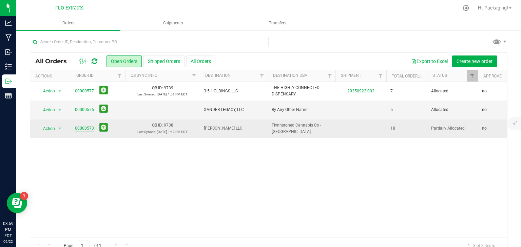
click at [83, 128] on link "00000573" at bounding box center [84, 128] width 19 height 6
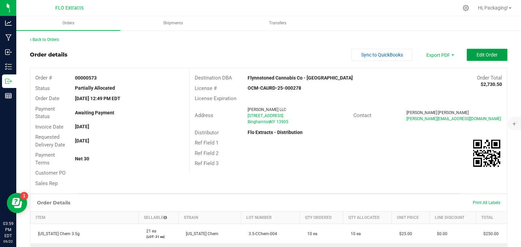
click at [491, 49] on button "Edit Order" at bounding box center [486, 55] width 41 height 12
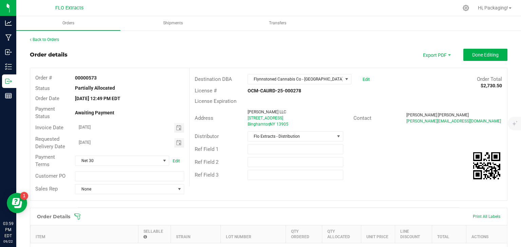
scroll to position [99, 0]
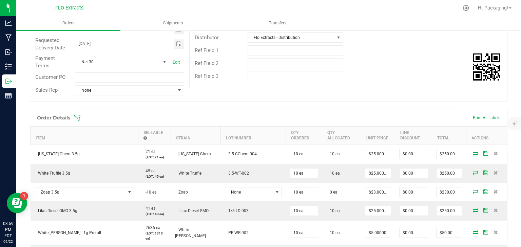
click at [78, 119] on icon at bounding box center [77, 118] width 6 height 6
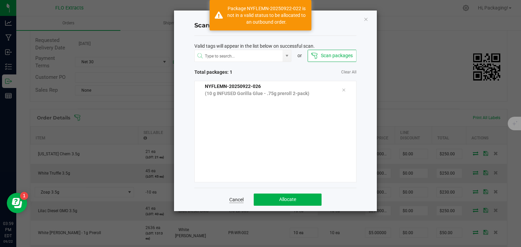
click at [240, 201] on link "Cancel" at bounding box center [236, 200] width 14 height 7
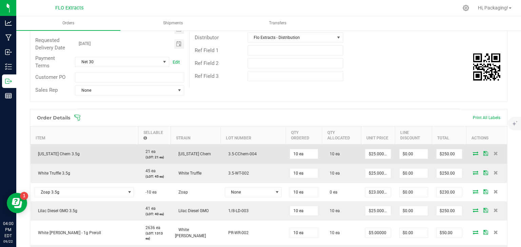
click at [472, 155] on icon at bounding box center [474, 154] width 5 height 4
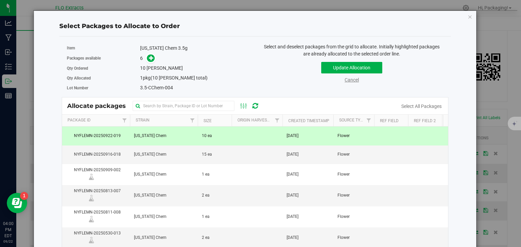
click at [350, 81] on link "Cancel" at bounding box center [351, 79] width 14 height 5
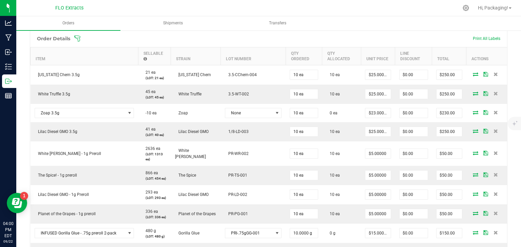
scroll to position [216, 0]
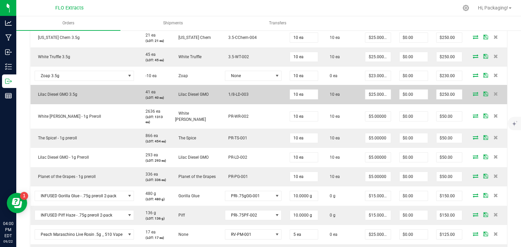
click at [472, 92] on icon at bounding box center [474, 94] width 5 height 4
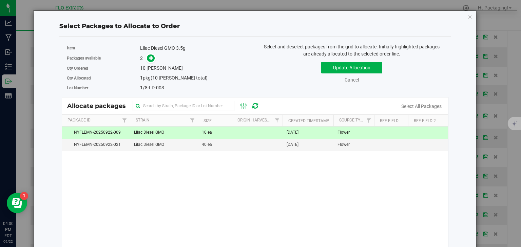
click at [315, 133] on td "[DATE]" at bounding box center [307, 133] width 51 height 12
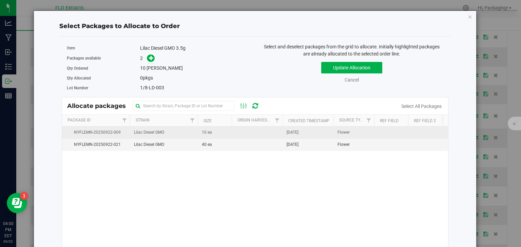
drag, startPoint x: 315, startPoint y: 133, endPoint x: 290, endPoint y: 127, distance: 25.3
click at [290, 127] on td "[DATE]" at bounding box center [307, 133] width 51 height 12
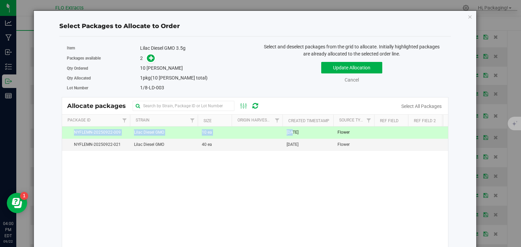
drag, startPoint x: 290, startPoint y: 127, endPoint x: 348, endPoint y: 199, distance: 92.3
click at [348, 199] on div "NYFLEMN-20250922-009 Lilac Diesel GMO 10 ea [DATE] Flower 1/8-LD-003 $0.65698 $…" at bounding box center [255, 211] width 386 height 169
drag, startPoint x: 348, startPoint y: 199, endPoint x: 283, endPoint y: 212, distance: 66.3
click at [283, 212] on div "NYFLEMN-20250922-009 Lilac Diesel GMO 10 ea [DATE] Flower 1/8-LD-003 $0.65698 $…" at bounding box center [255, 211] width 386 height 169
click at [353, 71] on button "Update Allocation" at bounding box center [351, 68] width 61 height 12
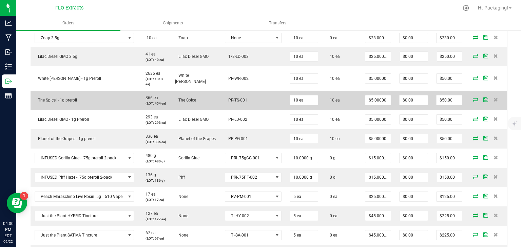
scroll to position [254, 0]
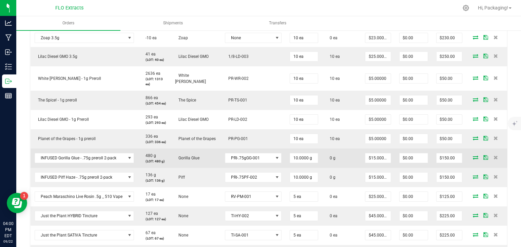
click at [472, 158] on icon at bounding box center [474, 158] width 5 height 4
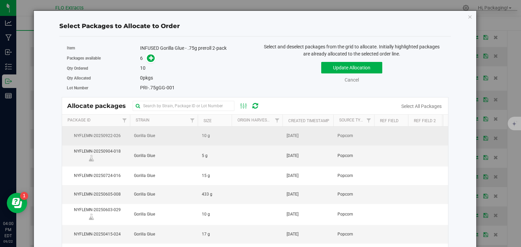
click at [312, 138] on td "[DATE]" at bounding box center [307, 136] width 51 height 19
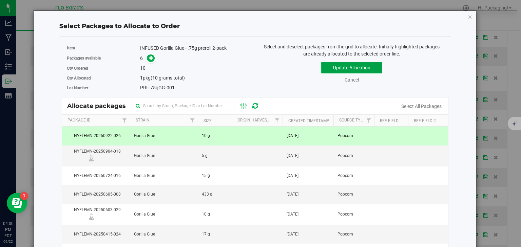
click at [349, 67] on button "Update Allocation" at bounding box center [351, 68] width 61 height 12
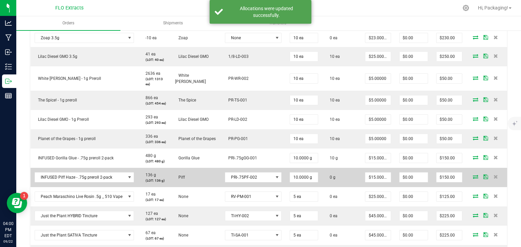
click at [472, 175] on icon at bounding box center [474, 177] width 5 height 4
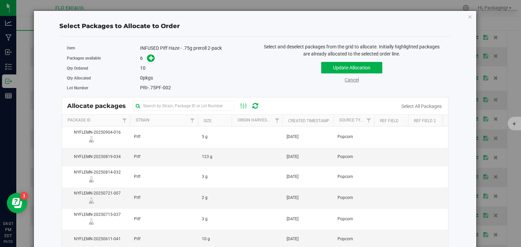
click at [346, 79] on link "Cancel" at bounding box center [351, 79] width 14 height 5
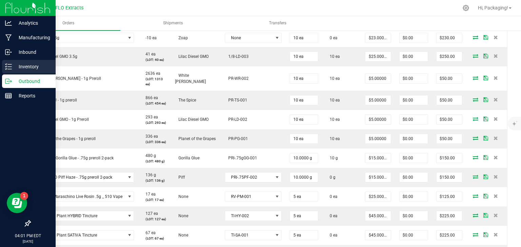
click at [14, 67] on p "Inventory" at bounding box center [32, 67] width 41 height 8
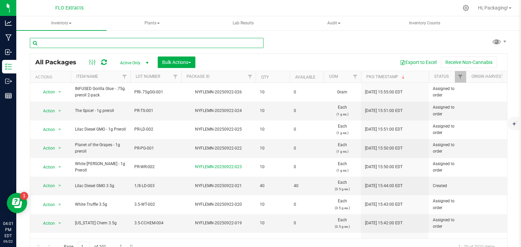
click at [86, 41] on input "text" at bounding box center [147, 43] width 234 height 10
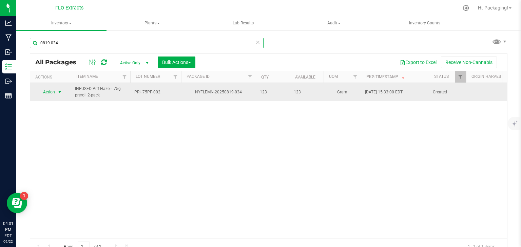
type input "0819-034"
click at [48, 92] on span "Action" at bounding box center [46, 91] width 18 height 9
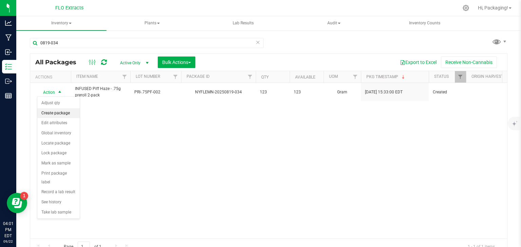
click at [60, 112] on li "Create package" at bounding box center [58, 113] width 42 height 10
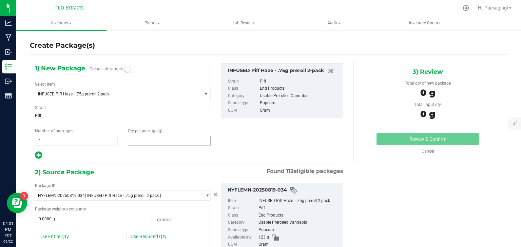
click at [138, 141] on span at bounding box center [169, 141] width 83 height 10
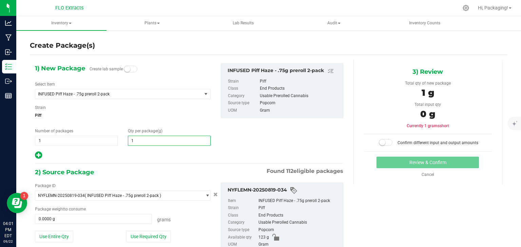
type input "10"
type input "10.0000"
click at [162, 237] on button "Use Required Qty" at bounding box center [148, 237] width 45 height 12
type input "10.0000 g"
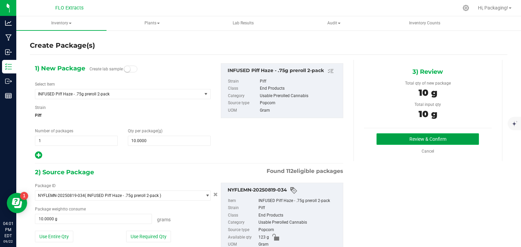
click at [398, 142] on button "Review & Confirm" at bounding box center [427, 140] width 102 height 12
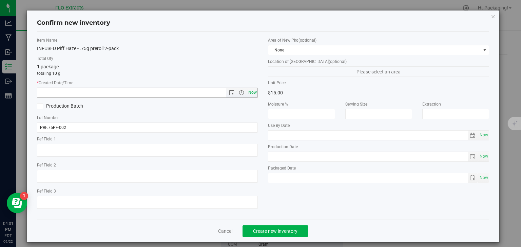
click at [251, 95] on span "Now" at bounding box center [252, 93] width 12 height 10
type input "[DATE] 4:01 PM"
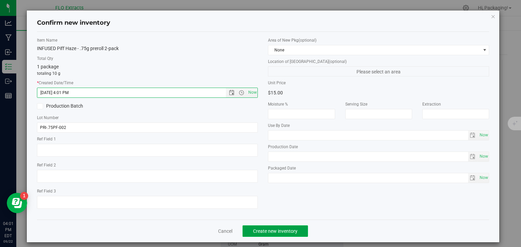
click at [269, 232] on span "Create new inventory" at bounding box center [275, 231] width 44 height 5
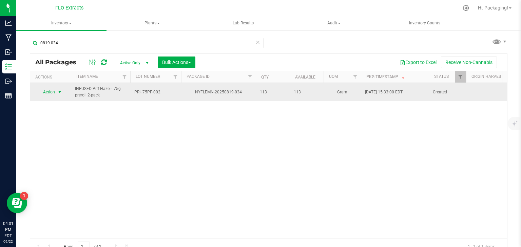
click at [53, 92] on span "Action" at bounding box center [46, 91] width 18 height 9
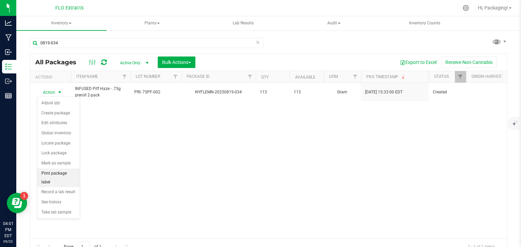
click at [67, 174] on li "Print package label" at bounding box center [58, 178] width 42 height 19
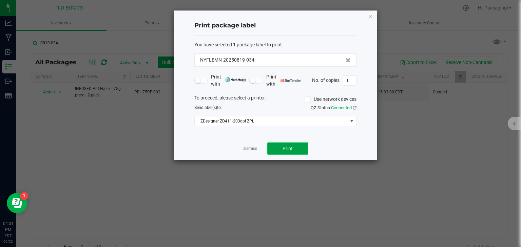
click at [289, 150] on span "Print" at bounding box center [287, 148] width 10 height 5
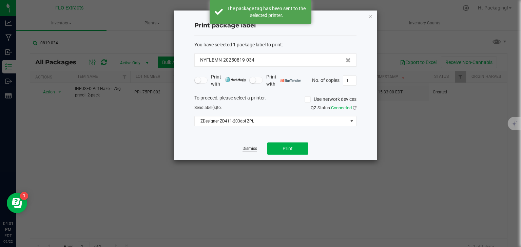
click at [253, 147] on link "Dismiss" at bounding box center [249, 149] width 15 height 6
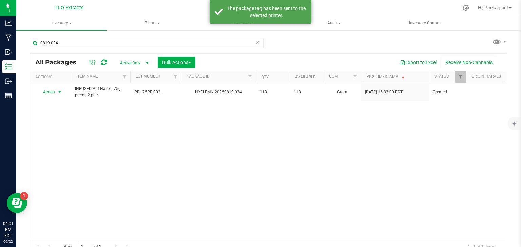
click at [256, 41] on icon at bounding box center [257, 42] width 5 height 8
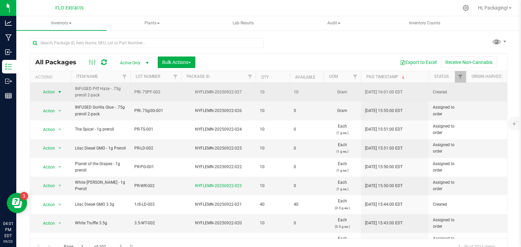
click at [49, 94] on span "Action" at bounding box center [46, 91] width 18 height 9
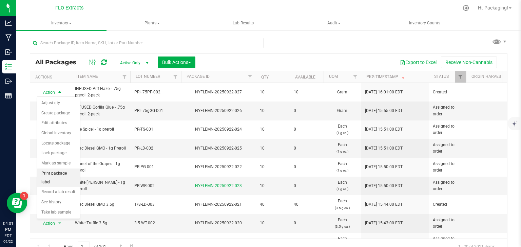
click at [66, 170] on li "Print package label" at bounding box center [58, 178] width 42 height 19
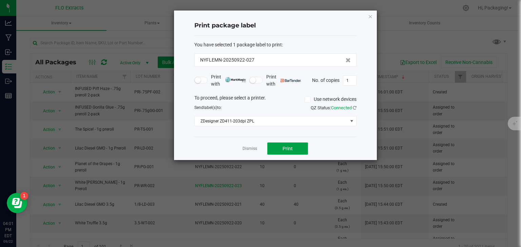
click at [286, 151] on span "Print" at bounding box center [287, 148] width 10 height 5
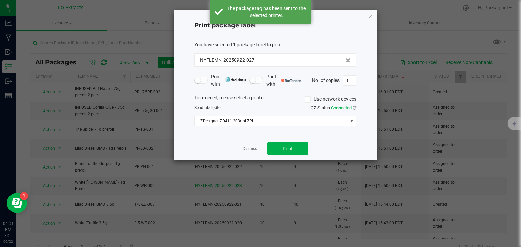
click at [251, 149] on link "Dismiss" at bounding box center [249, 149] width 15 height 6
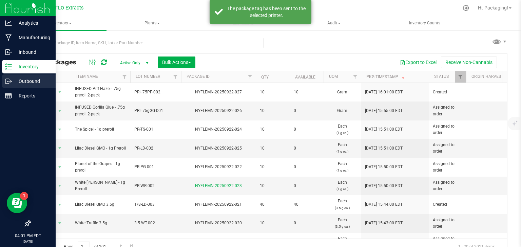
click at [13, 81] on p "Outbound" at bounding box center [32, 81] width 41 height 8
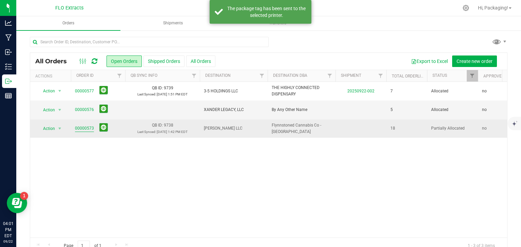
click at [84, 129] on link "00000573" at bounding box center [84, 128] width 19 height 6
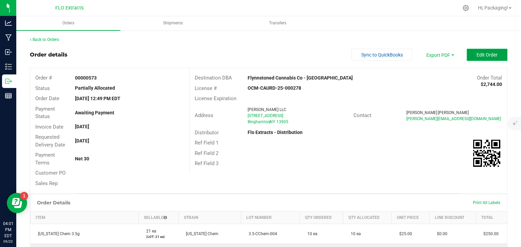
click at [477, 53] on span "Edit Order" at bounding box center [486, 54] width 21 height 5
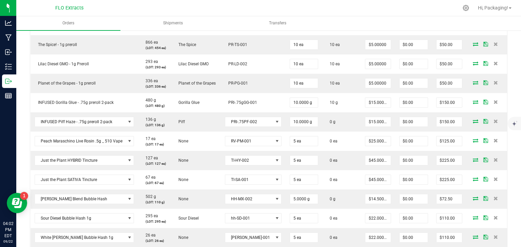
scroll to position [310, 0]
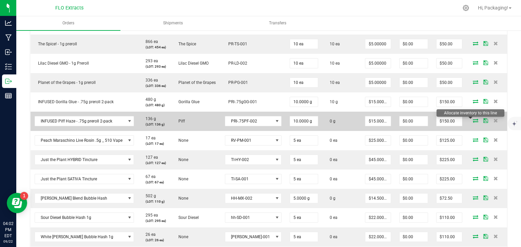
click at [472, 119] on icon at bounding box center [474, 121] width 5 height 4
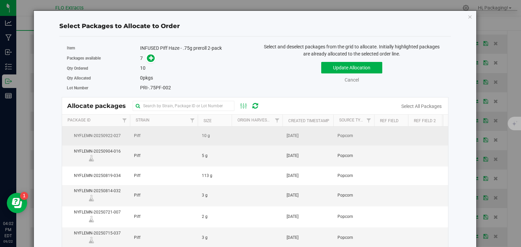
click at [309, 132] on td "[DATE]" at bounding box center [307, 136] width 51 height 19
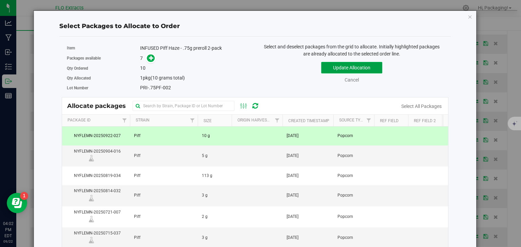
click at [370, 67] on button "Update Allocation" at bounding box center [351, 68] width 61 height 12
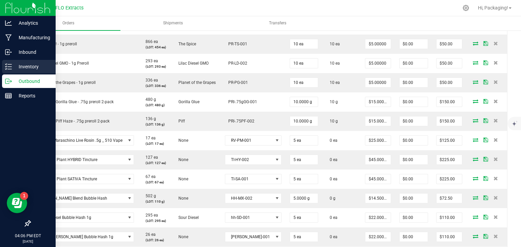
click at [24, 66] on p "Inventory" at bounding box center [32, 67] width 41 height 8
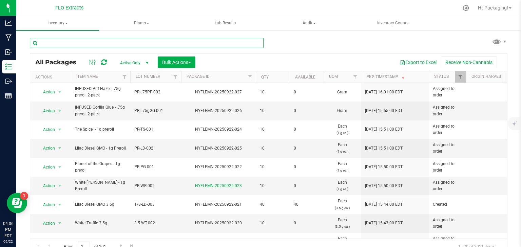
click at [92, 44] on input "text" at bounding box center [147, 43] width 234 height 10
type input "nyflemn-20250911-038"
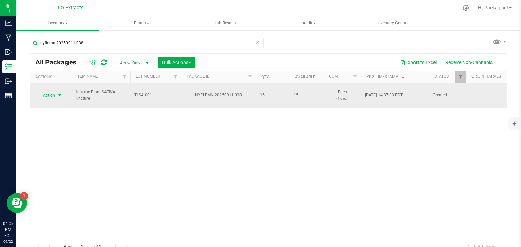
click at [49, 94] on span "Action" at bounding box center [46, 95] width 18 height 9
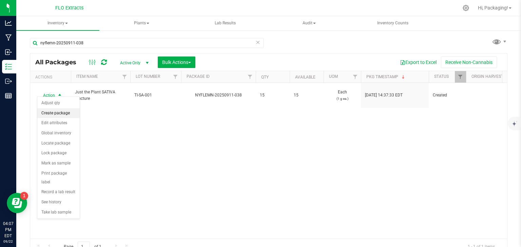
click at [59, 113] on li "Create package" at bounding box center [58, 113] width 42 height 10
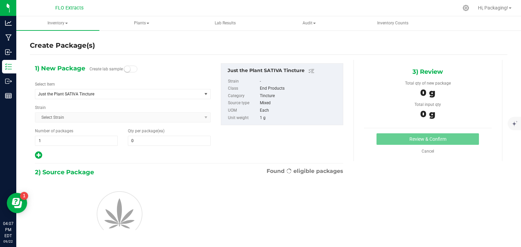
type input "0"
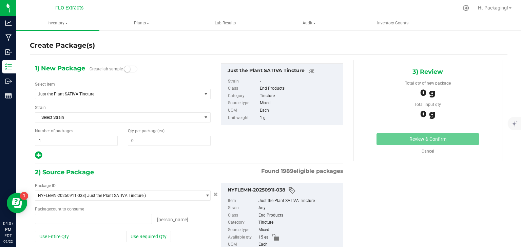
type input "0 ea"
click at [126, 68] on small at bounding box center [127, 69] width 6 height 6
click at [425, 152] on link "Cancel" at bounding box center [427, 151] width 13 height 5
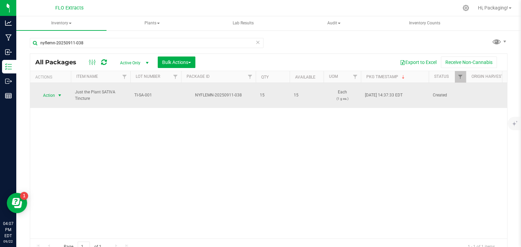
click at [49, 94] on span "Action" at bounding box center [46, 95] width 18 height 9
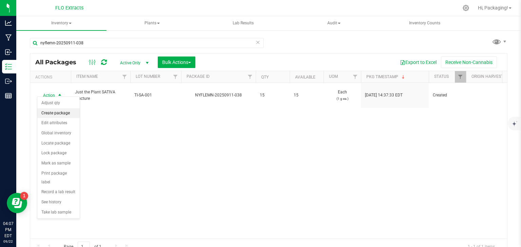
click at [66, 113] on li "Create package" at bounding box center [58, 113] width 42 height 10
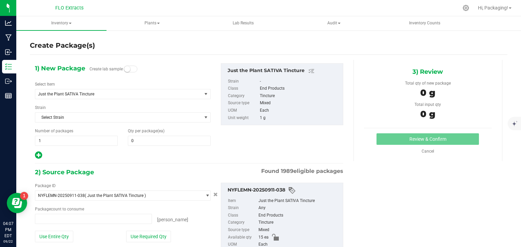
type input "0 ea"
click at [125, 67] on small at bounding box center [127, 69] width 6 height 6
click at [137, 139] on span at bounding box center [169, 141] width 83 height 10
type input "7"
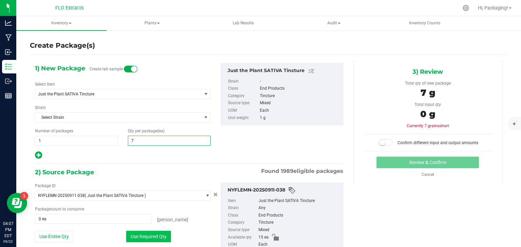
type input "7"
click at [155, 237] on button "Use Required Qty" at bounding box center [148, 237] width 45 height 12
type input "7 ea"
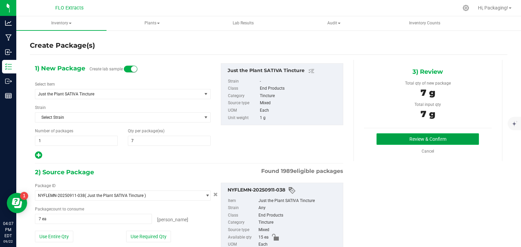
click at [431, 140] on button "Review & Confirm" at bounding box center [427, 140] width 102 height 12
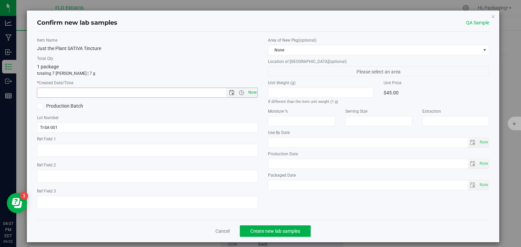
click at [250, 92] on span "Now" at bounding box center [252, 93] width 12 height 10
type input "[DATE] 4:07 PM"
click at [286, 228] on button "Create new lab samples" at bounding box center [275, 232] width 71 height 12
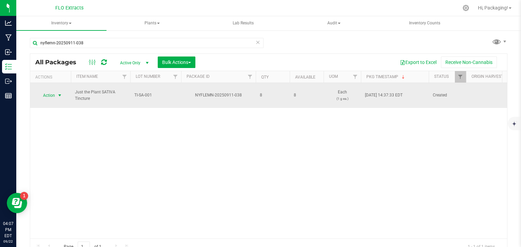
click at [46, 92] on span "Action" at bounding box center [46, 95] width 18 height 9
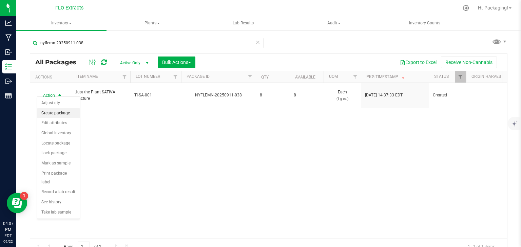
click at [61, 115] on li "Create package" at bounding box center [58, 113] width 42 height 10
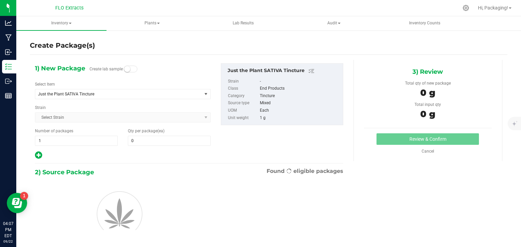
type input "0"
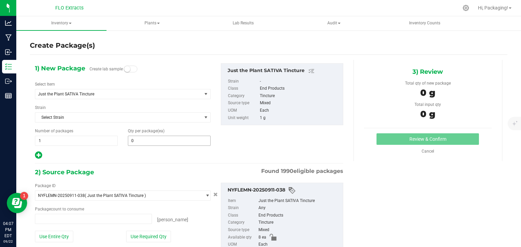
type input "0 ea"
click at [134, 139] on span at bounding box center [169, 141] width 83 height 10
type input "5"
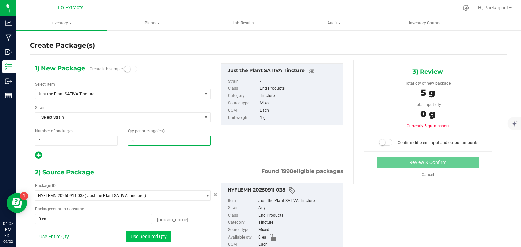
type input "5"
click at [157, 241] on button "Use Required Qty" at bounding box center [148, 237] width 45 height 12
type input "5 ea"
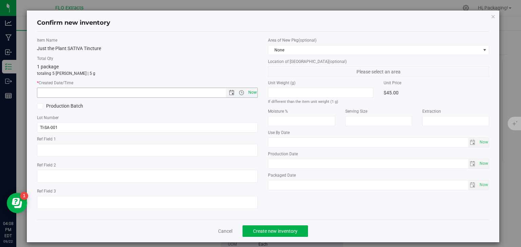
click at [253, 93] on span "Now" at bounding box center [252, 93] width 12 height 10
type input "[DATE] 4:08 PM"
click at [286, 229] on span "Create new inventory" at bounding box center [275, 231] width 44 height 5
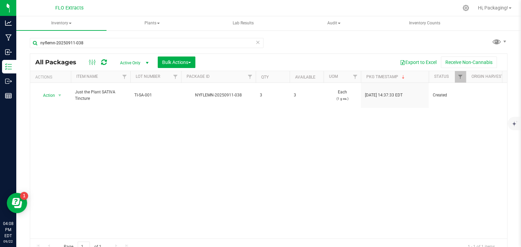
click at [255, 43] on icon at bounding box center [257, 42] width 5 height 8
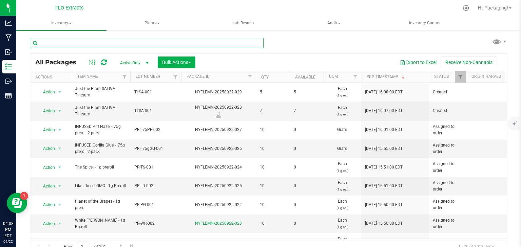
click at [98, 42] on input "text" at bounding box center [147, 43] width 234 height 10
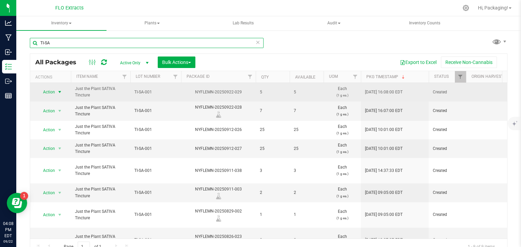
type input "TI-SA"
click at [50, 90] on span "Action" at bounding box center [46, 91] width 18 height 9
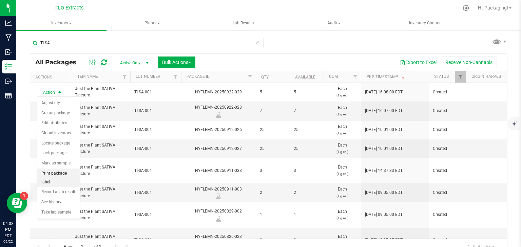
click at [75, 174] on li "Print package label" at bounding box center [58, 178] width 42 height 19
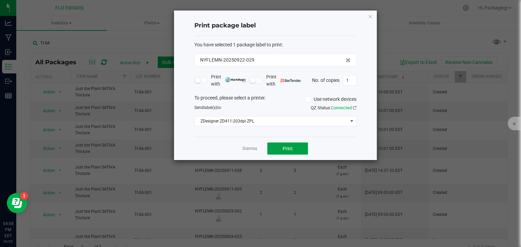
click at [282, 151] on button "Print" at bounding box center [287, 149] width 41 height 12
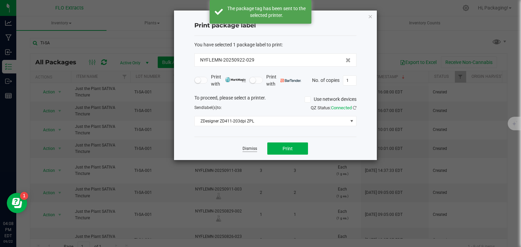
click at [254, 149] on link "Dismiss" at bounding box center [249, 149] width 15 height 6
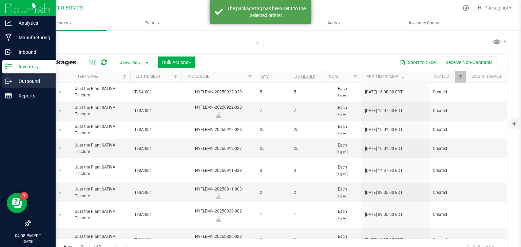
click at [34, 80] on p "Outbound" at bounding box center [32, 81] width 41 height 8
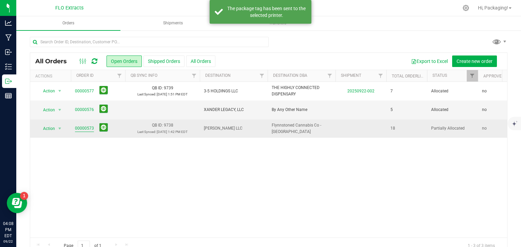
click at [86, 128] on link "00000573" at bounding box center [84, 128] width 19 height 6
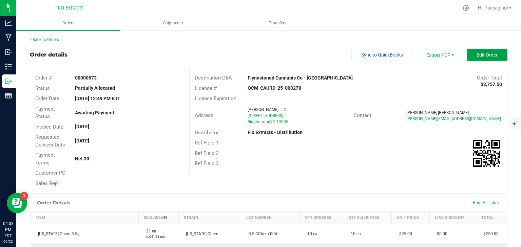
click at [469, 56] on button "Edit Order" at bounding box center [486, 55] width 41 height 12
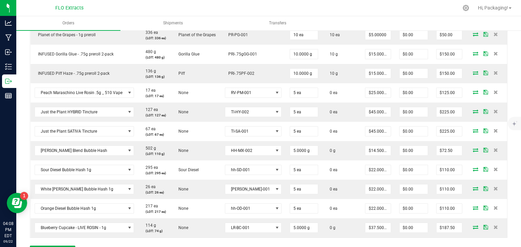
scroll to position [358, 0]
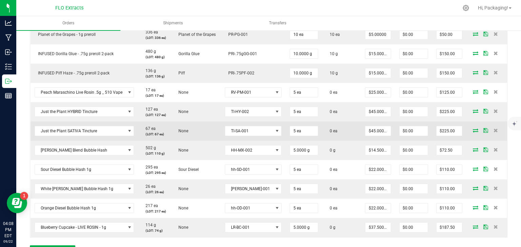
click at [472, 129] on icon at bounding box center [474, 130] width 5 height 4
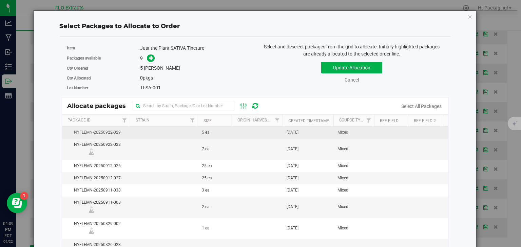
click at [315, 130] on td "[DATE]" at bounding box center [307, 133] width 51 height 12
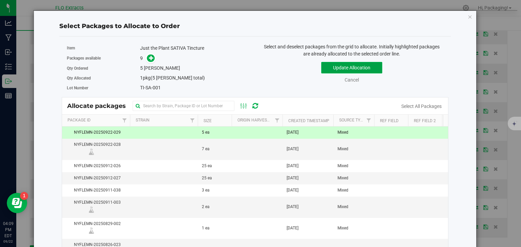
click at [362, 65] on button "Update Allocation" at bounding box center [351, 68] width 61 height 12
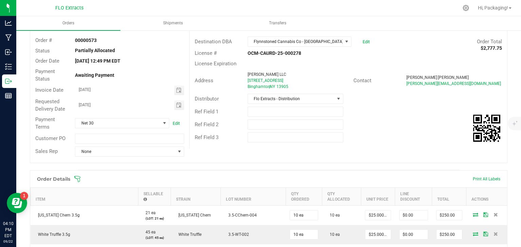
scroll to position [0, 0]
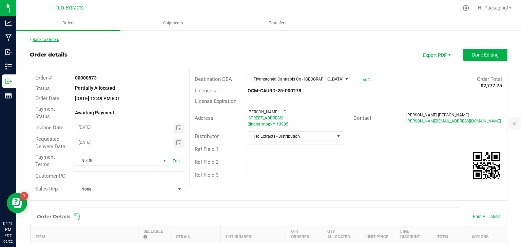
click at [49, 41] on link "Back to Orders" at bounding box center [44, 39] width 29 height 5
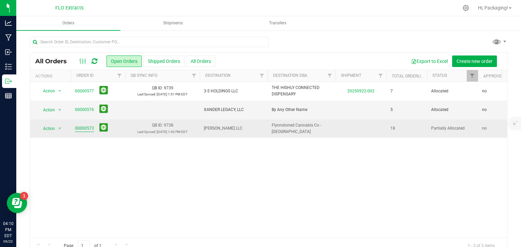
click at [87, 126] on link "00000573" at bounding box center [84, 128] width 19 height 6
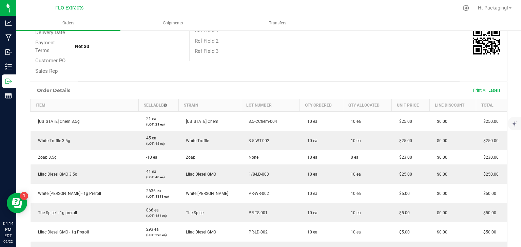
scroll to position [111, 0]
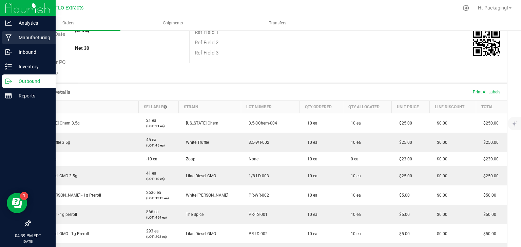
click at [34, 35] on p "Manufacturing" at bounding box center [32, 38] width 41 height 8
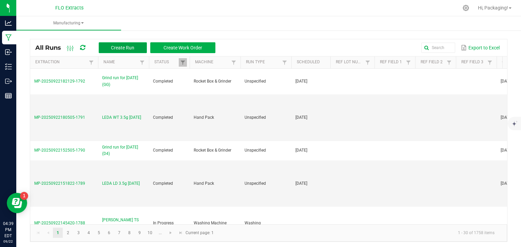
click at [118, 47] on span "Create Run" at bounding box center [122, 47] width 23 height 5
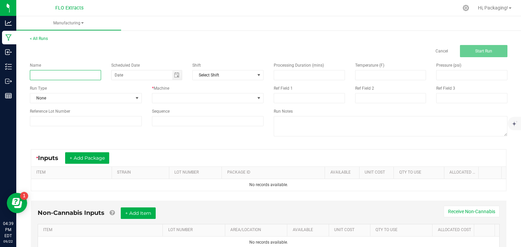
click at [37, 76] on input at bounding box center [65, 75] width 71 height 10
click at [175, 75] on span "Toggle calendar" at bounding box center [176, 75] width 5 height 5
type input "LEDA SB 3.5g 09/22/25"
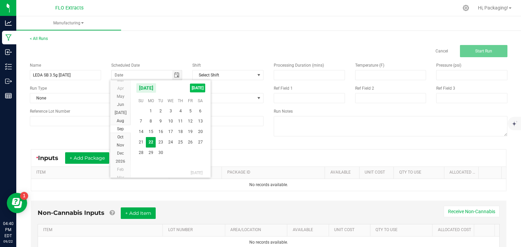
click at [196, 86] on span "TODAY" at bounding box center [197, 88] width 15 height 9
type input "[DATE]"
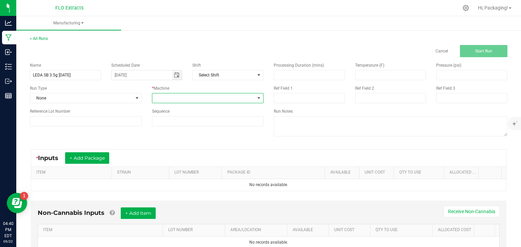
click at [257, 99] on span at bounding box center [258, 98] width 5 height 5
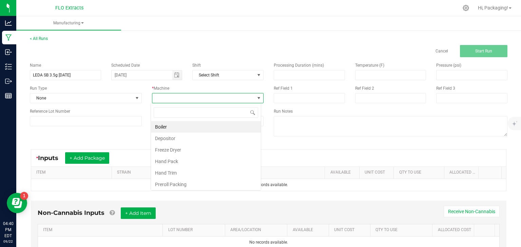
scroll to position [10, 110]
click at [206, 163] on li "Hand Pack" at bounding box center [206, 162] width 110 height 12
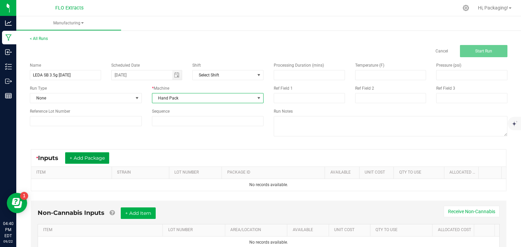
click at [103, 158] on button "+ Add Package" at bounding box center [87, 159] width 44 height 12
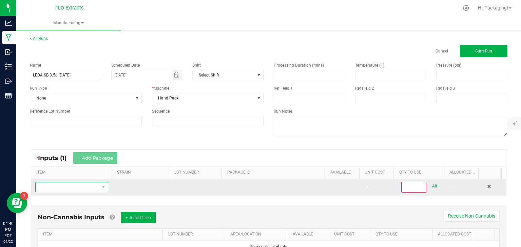
click at [54, 185] on span "NO DATA FOUND" at bounding box center [68, 187] width 64 height 9
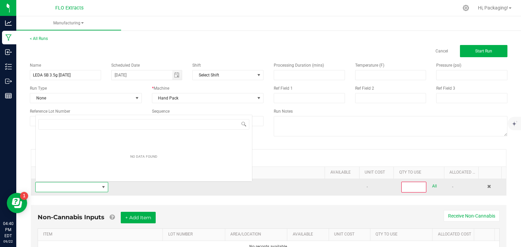
scroll to position [10, 70]
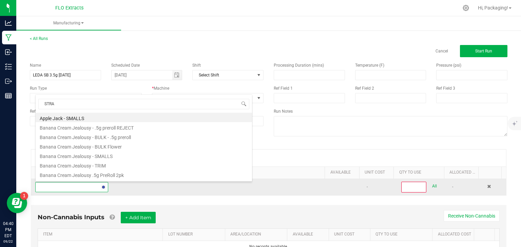
type input "STRAW"
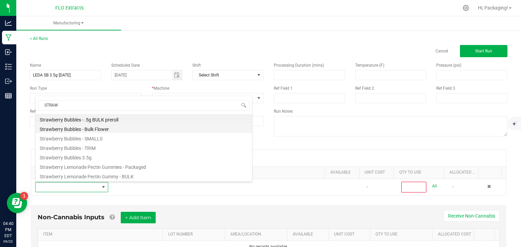
click at [77, 129] on li "Strawberry Bubbles - Bulk Flower" at bounding box center [144, 128] width 216 height 9
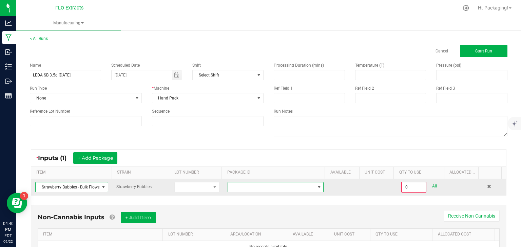
click at [316, 186] on span at bounding box center [318, 187] width 5 height 5
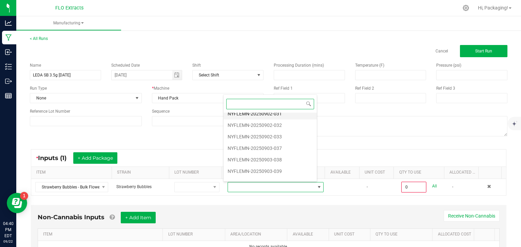
scroll to position [51, 0]
click at [279, 168] on li "NYFLEMN-20250903-039" at bounding box center [269, 171] width 93 height 12
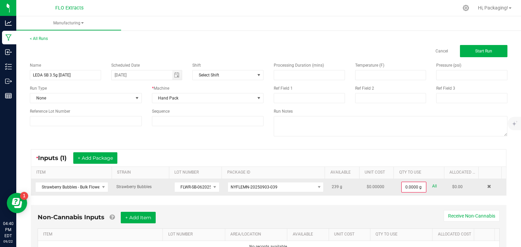
click at [432, 185] on link "All" at bounding box center [434, 186] width 5 height 9
type input "239.0000 g"
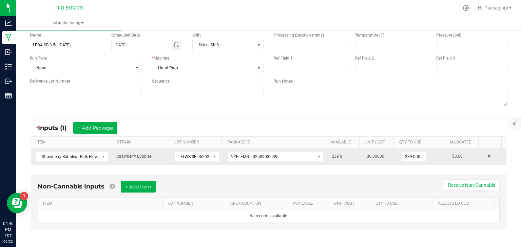
scroll to position [31, 0]
click at [147, 184] on button "+ Add Item" at bounding box center [138, 187] width 35 height 12
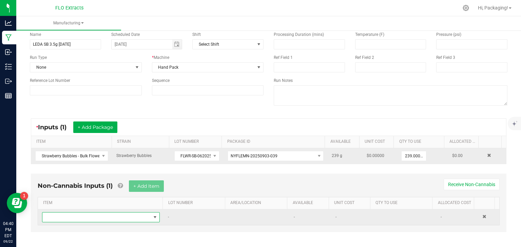
click at [87, 215] on span "NO DATA FOUND" at bounding box center [96, 217] width 108 height 9
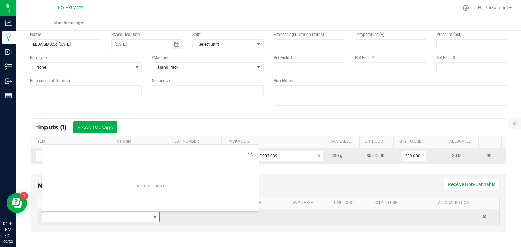
scroll to position [10, 113]
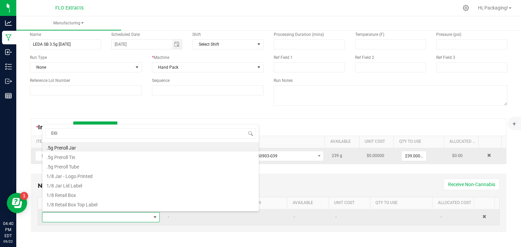
type input "EIGH"
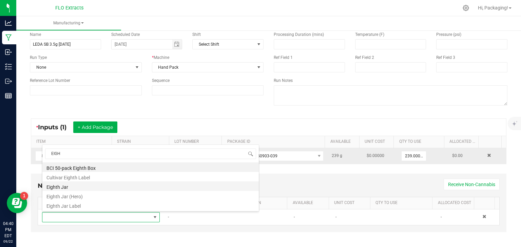
click at [72, 187] on li "Eighth Jar" at bounding box center [150, 186] width 216 height 9
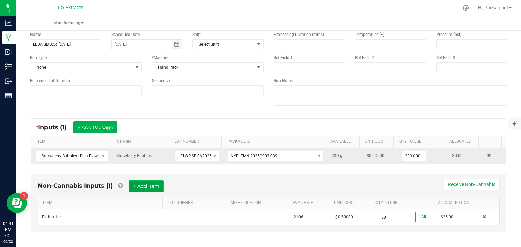
type input "50 ea"
click at [157, 185] on button "+ Add Item" at bounding box center [146, 187] width 35 height 12
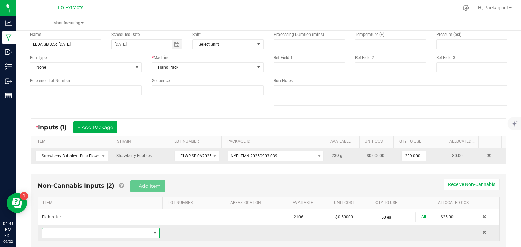
click at [152, 231] on span "NO DATA FOUND" at bounding box center [154, 233] width 5 height 5
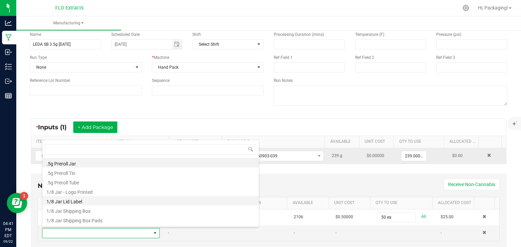
click at [133, 204] on li "1/8 Jar Lid Label" at bounding box center [150, 200] width 216 height 9
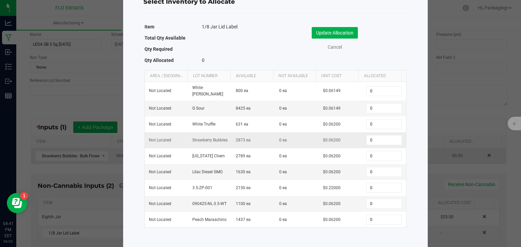
scroll to position [23, 0]
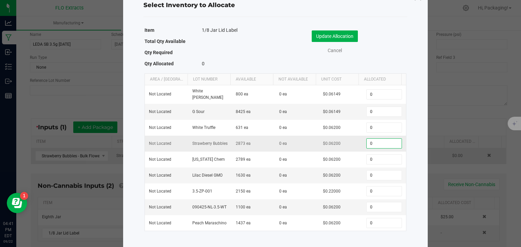
click at [374, 140] on input "0" at bounding box center [383, 143] width 35 height 9
type input "50"
click at [326, 36] on button "Update Allocation" at bounding box center [334, 37] width 46 height 12
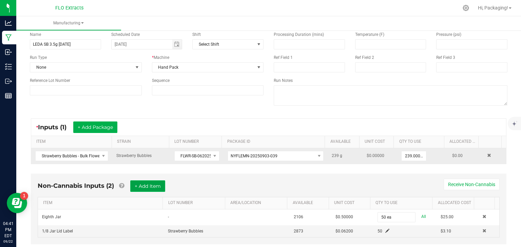
click at [146, 186] on button "+ Add Item" at bounding box center [147, 187] width 35 height 12
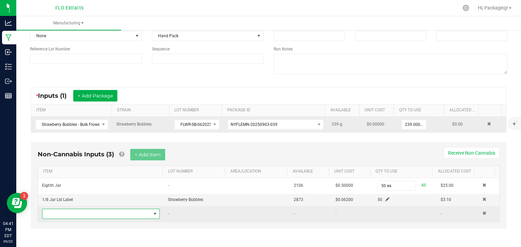
click at [153, 214] on span "NO DATA FOUND" at bounding box center [154, 213] width 5 height 5
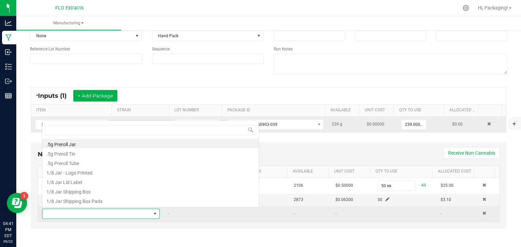
scroll to position [10, 113]
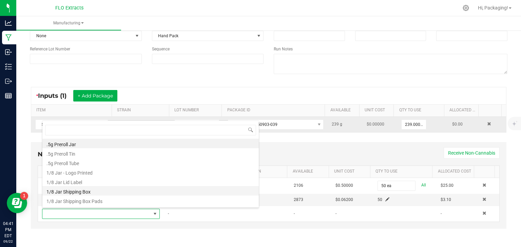
click at [144, 193] on li "1/8 Jar Shipping Box" at bounding box center [150, 190] width 216 height 9
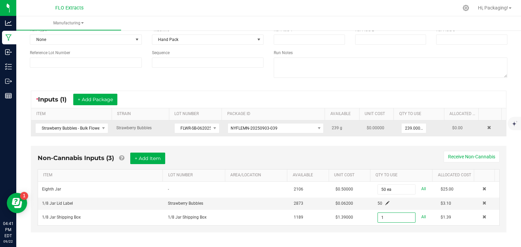
scroll to position [62, 0]
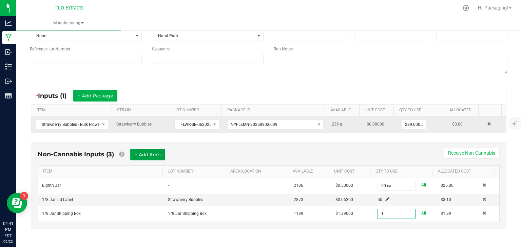
type input "1 ea"
click at [143, 153] on button "+ Add Item" at bounding box center [147, 155] width 35 height 12
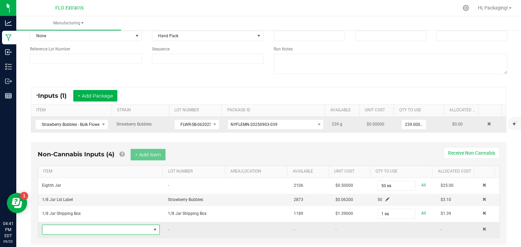
click at [152, 227] on span "NO DATA FOUND" at bounding box center [154, 229] width 5 height 5
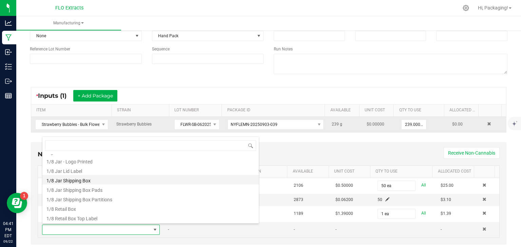
scroll to position [27, 0]
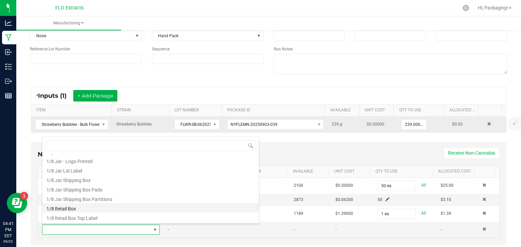
click at [104, 207] on li "1/8 Retail Box" at bounding box center [150, 207] width 216 height 9
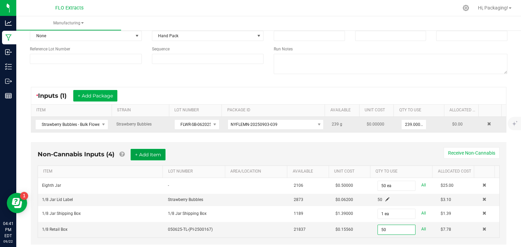
type input "50 ea"
click at [145, 153] on button "+ Add Item" at bounding box center [147, 155] width 35 height 12
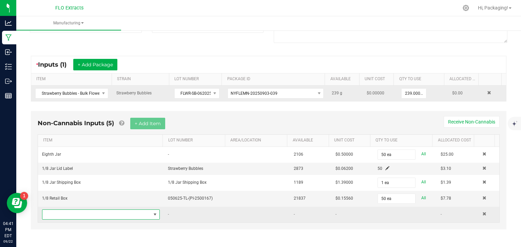
click at [152, 212] on span "NO DATA FOUND" at bounding box center [154, 214] width 5 height 5
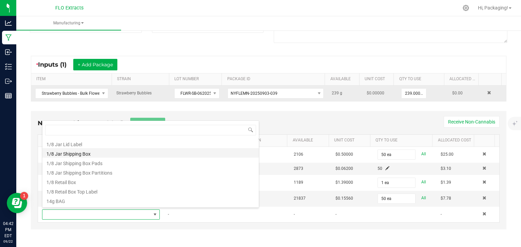
scroll to position [42, 0]
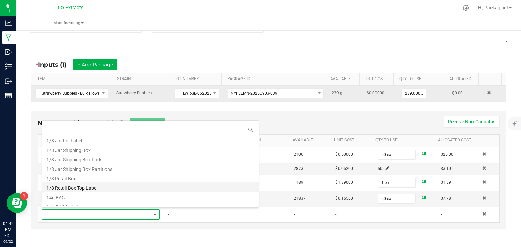
click at [130, 187] on li "1/8 Retail Box Top Label" at bounding box center [150, 187] width 216 height 9
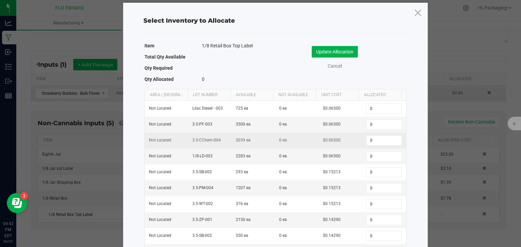
scroll to position [8, 0]
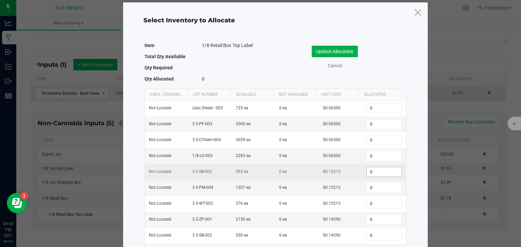
click at [374, 170] on input "0" at bounding box center [383, 171] width 35 height 9
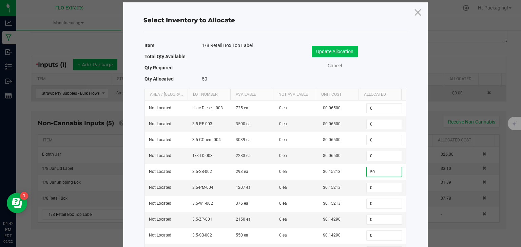
type input "50"
click at [347, 49] on button "Update Allocation" at bounding box center [334, 52] width 46 height 12
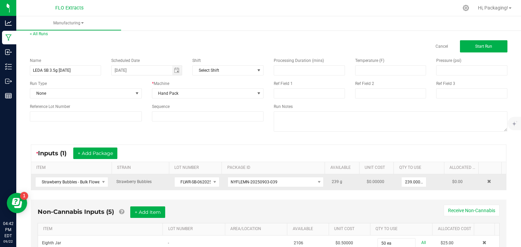
scroll to position [0, 0]
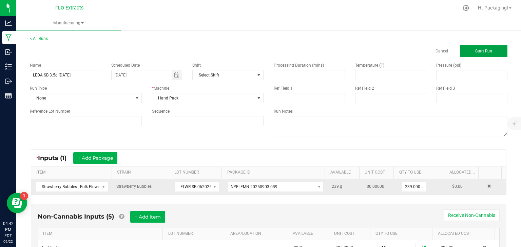
click at [486, 53] on span "Start Run" at bounding box center [483, 51] width 17 height 5
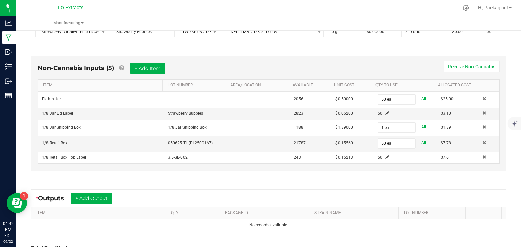
scroll to position [228, 0]
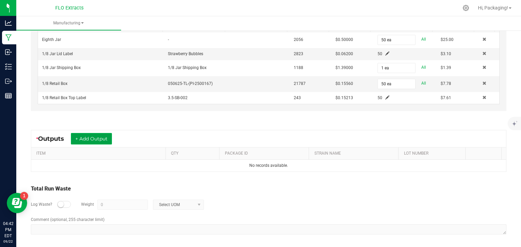
click at [104, 136] on button "+ Add Output" at bounding box center [91, 139] width 41 height 12
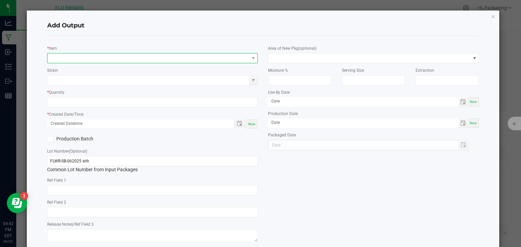
click at [58, 57] on span "NO DATA FOUND" at bounding box center [148, 58] width 202 height 9
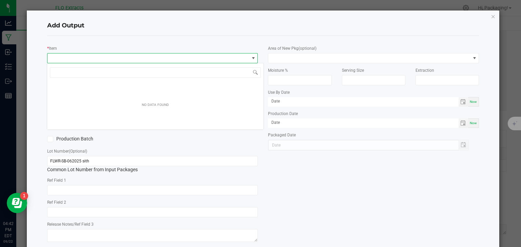
scroll to position [10, 208]
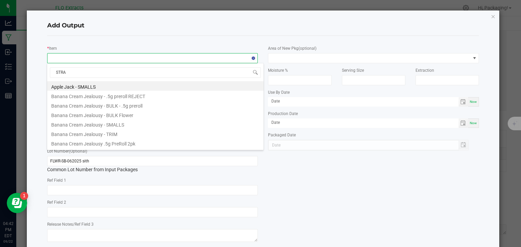
type input "STRAW"
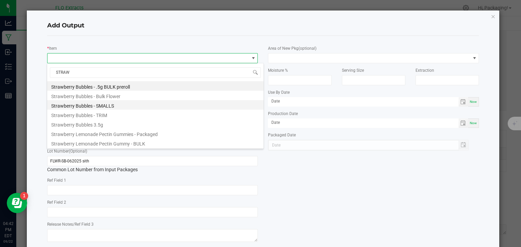
click at [110, 104] on li "Strawberry Bubbles - SMALLS" at bounding box center [155, 104] width 216 height 9
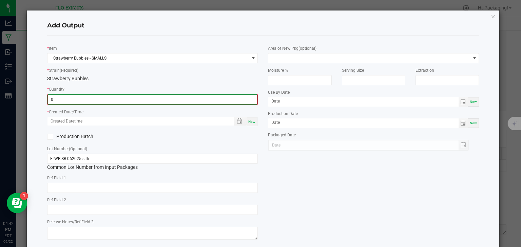
click at [81, 99] on input "0" at bounding box center [152, 99] width 209 height 9
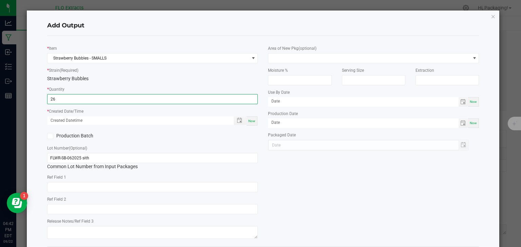
type input "26.0000 g"
click at [249, 120] on span "Now" at bounding box center [251, 121] width 7 height 4
type input "09/22/2025 4:42 PM"
type input "[DATE]"
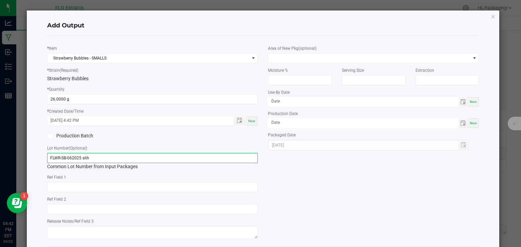
click at [60, 158] on input "FLWR-SB-062025 sith" at bounding box center [152, 158] width 211 height 10
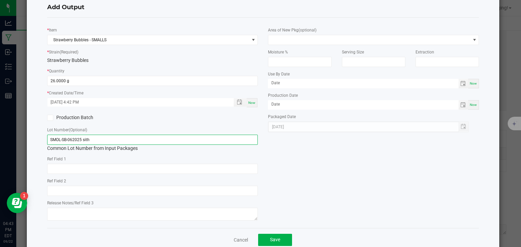
scroll to position [34, 0]
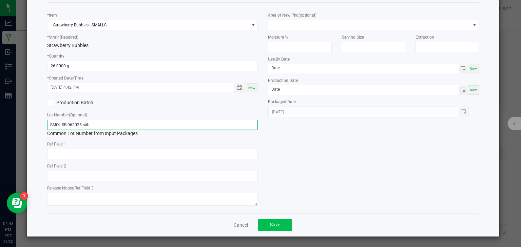
type input "SMOL-SB-062025 sith"
click at [284, 224] on button "Save" at bounding box center [275, 225] width 34 height 12
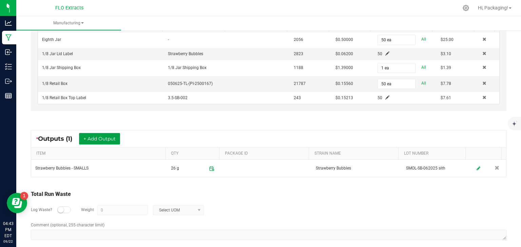
click at [95, 136] on button "+ Add Output" at bounding box center [99, 139] width 41 height 12
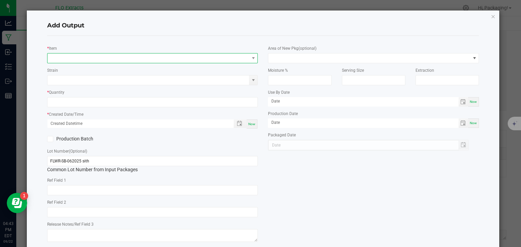
click at [74, 56] on span "NO DATA FOUND" at bounding box center [148, 58] width 202 height 9
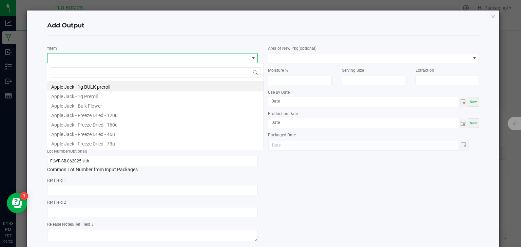
scroll to position [10, 208]
type input "STRAW"
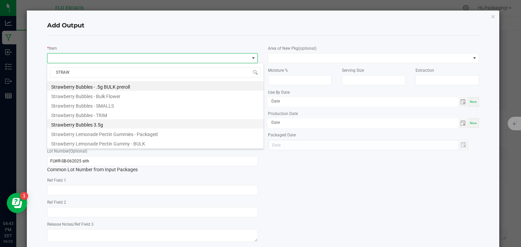
click at [66, 124] on li "Strawberry Bubbles 3.5g" at bounding box center [155, 123] width 216 height 9
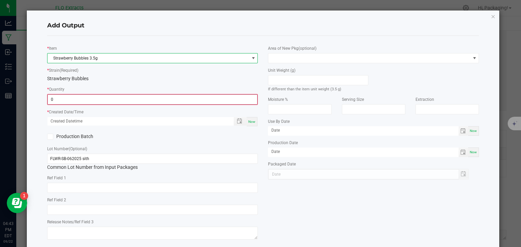
click at [66, 102] on input "0" at bounding box center [152, 99] width 209 height 9
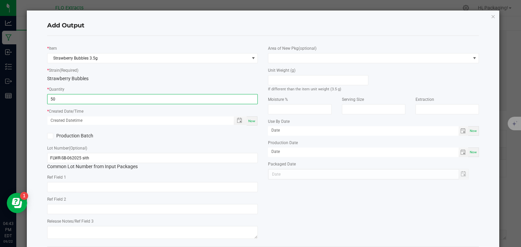
type input "50 ea"
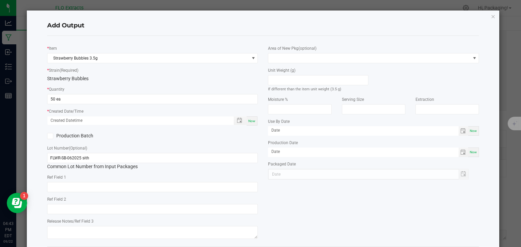
click at [248, 122] on span "Now" at bounding box center [251, 121] width 7 height 4
type input "09/22/2025 4:43 PM"
type input "[DATE]"
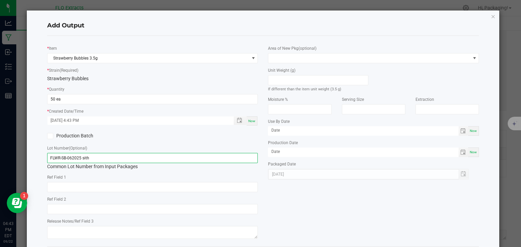
click at [97, 158] on input "FLWR-SB-062025 sith" at bounding box center [152, 158] width 211 height 10
type input "F"
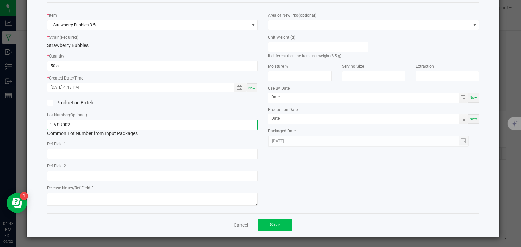
type input "3.5-SB-002"
click at [273, 222] on span "Save" at bounding box center [275, 224] width 10 height 5
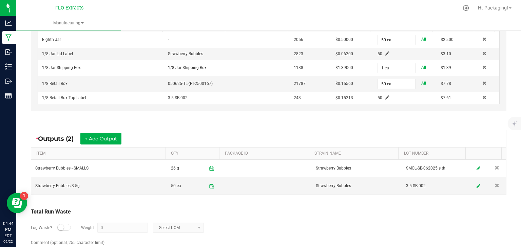
click at [63, 226] on div at bounding box center [64, 227] width 14 height 7
click at [107, 227] on input "0" at bounding box center [123, 227] width 50 height 9
click at [197, 226] on span at bounding box center [198, 227] width 5 height 5
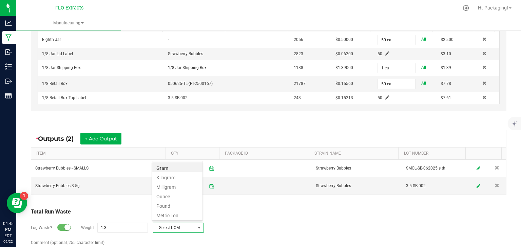
scroll to position [10, 51]
click at [178, 169] on li "Gram" at bounding box center [177, 167] width 50 height 9
type input "1.3 g"
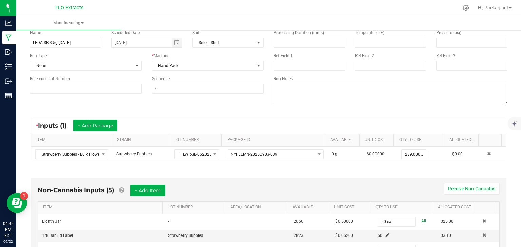
scroll to position [0, 0]
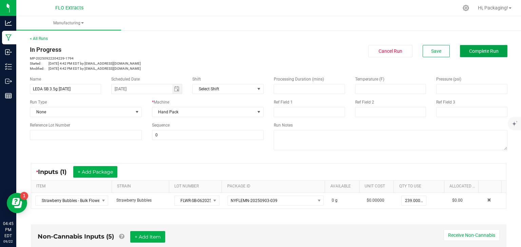
click at [478, 52] on span "Complete Run" at bounding box center [483, 50] width 29 height 5
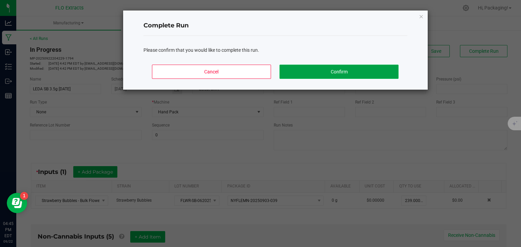
click at [384, 67] on button "Confirm" at bounding box center [338, 72] width 119 height 14
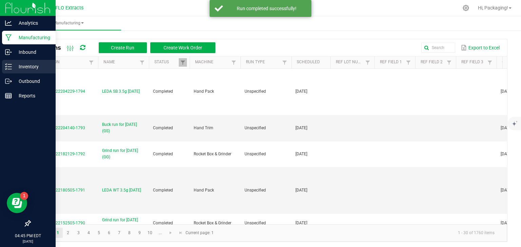
click at [28, 65] on p "Inventory" at bounding box center [32, 67] width 41 height 8
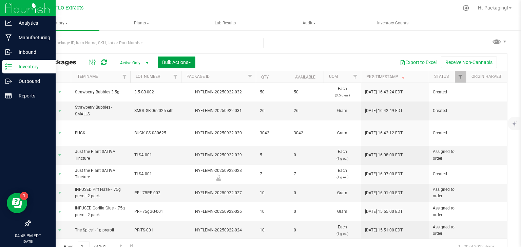
click at [189, 61] on span "Bulk Actions" at bounding box center [176, 62] width 29 height 5
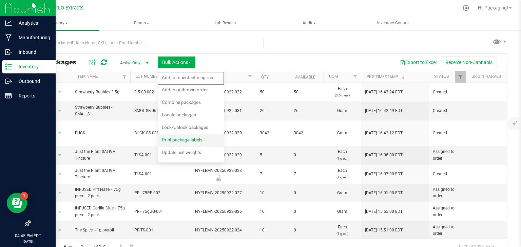
click at [192, 140] on span "Print package labels" at bounding box center [182, 139] width 41 height 5
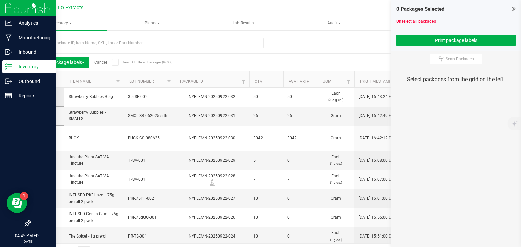
click at [46, 97] on icon at bounding box center [45, 97] width 4 height 0
click at [0, 0] on input "checkbox" at bounding box center [0, 0] width 0 height 0
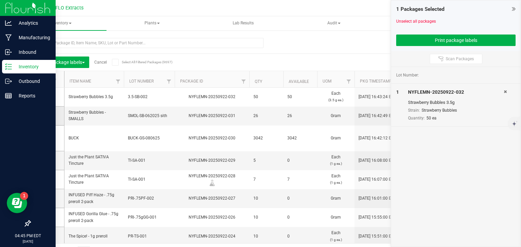
click at [47, 116] on icon at bounding box center [45, 116] width 4 height 0
click at [0, 0] on input "checkbox" at bounding box center [0, 0] width 0 height 0
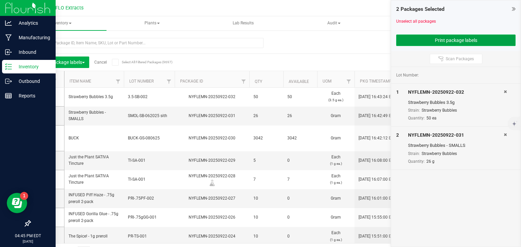
click at [425, 40] on button "Print package labels" at bounding box center [455, 41] width 119 height 12
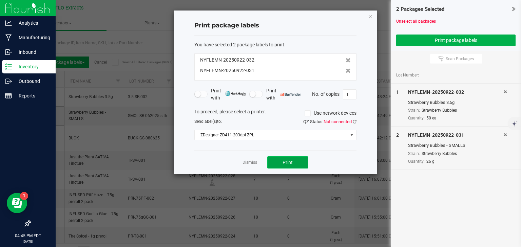
click at [290, 163] on span "Print" at bounding box center [287, 162] width 10 height 5
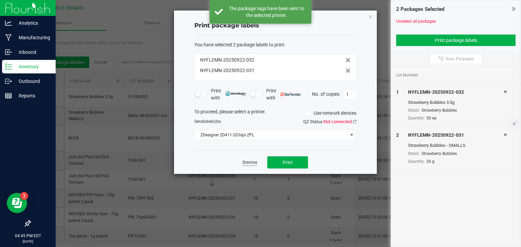
click at [249, 163] on link "Dismiss" at bounding box center [249, 163] width 15 height 6
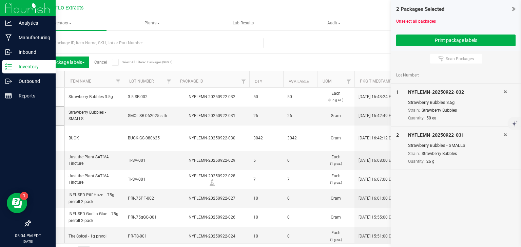
click at [101, 61] on link "Cancel" at bounding box center [100, 62] width 13 height 5
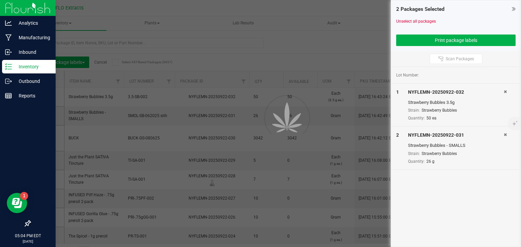
click at [101, 61] on div at bounding box center [260, 123] width 521 height 247
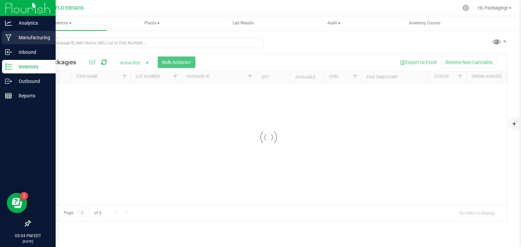
click at [22, 37] on p "Manufacturing" at bounding box center [32, 38] width 41 height 8
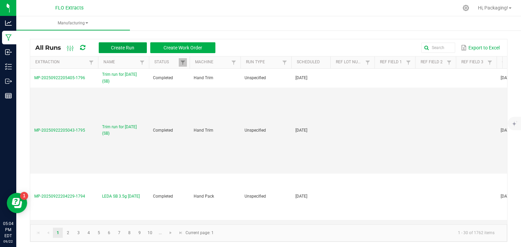
click at [129, 46] on span "Create Run" at bounding box center [122, 47] width 23 height 5
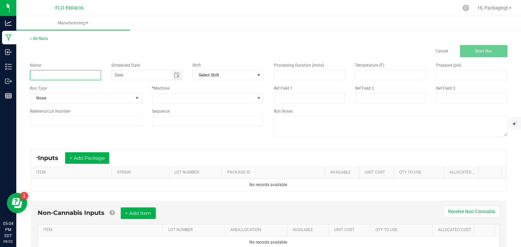
click at [72, 78] on input at bounding box center [65, 75] width 71 height 10
click at [175, 74] on span "Toggle calendar" at bounding box center [176, 75] width 5 height 5
type input "LEDA ZP 3.5g 09/22/25"
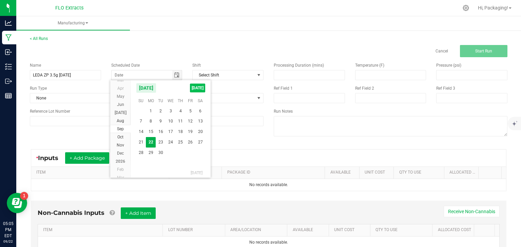
click at [197, 90] on span "TODAY" at bounding box center [197, 88] width 15 height 9
type input "[DATE]"
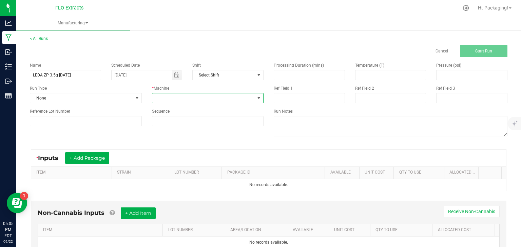
click at [256, 97] on span at bounding box center [258, 98] width 5 height 5
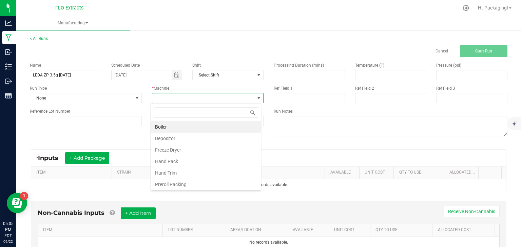
scroll to position [10, 110]
click at [208, 156] on li "Hand Pack" at bounding box center [206, 162] width 110 height 12
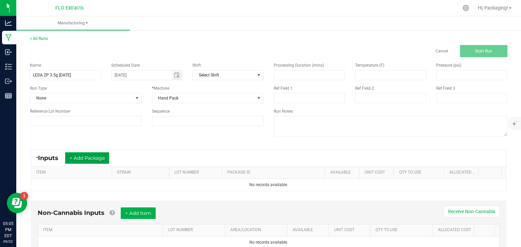
click at [102, 156] on button "+ Add Package" at bounding box center [87, 159] width 44 height 12
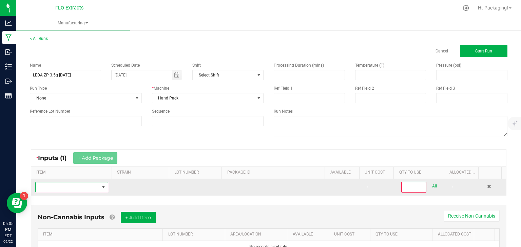
click at [71, 185] on span "NO DATA FOUND" at bounding box center [68, 187] width 64 height 9
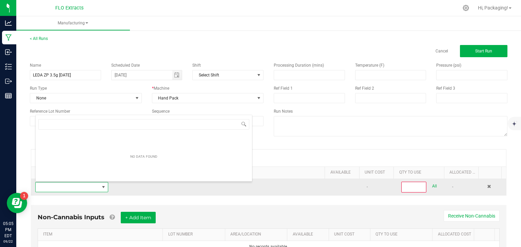
scroll to position [10, 70]
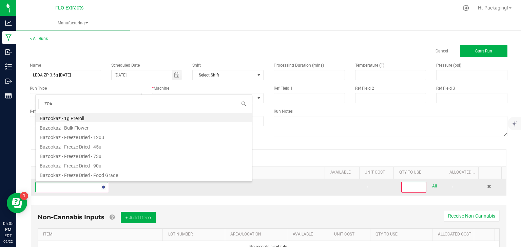
type input "ZOAP"
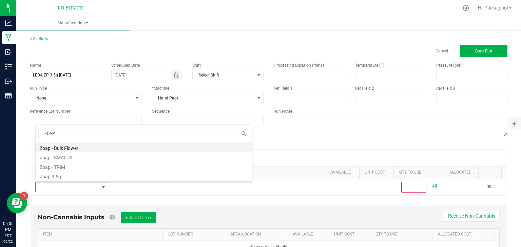
click at [77, 148] on li "Zoap - Bulk Flower" at bounding box center [144, 147] width 216 height 9
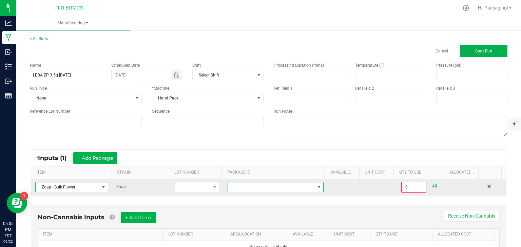
click at [316, 186] on span at bounding box center [318, 187] width 5 height 5
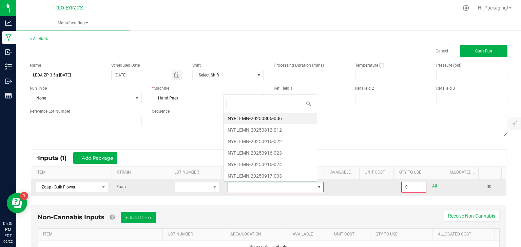
scroll to position [10, 92]
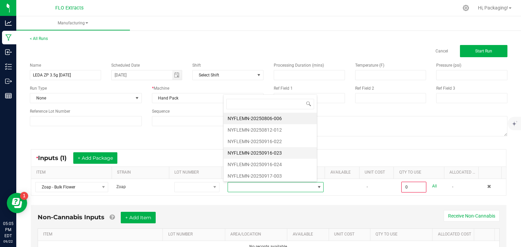
click at [285, 152] on li "NYFLEMN-20250916-023" at bounding box center [269, 153] width 93 height 12
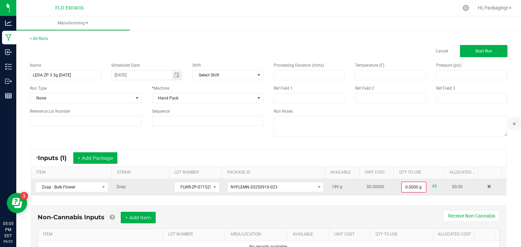
click at [432, 187] on link "All" at bounding box center [434, 186] width 5 height 9
type input "189.0000 g"
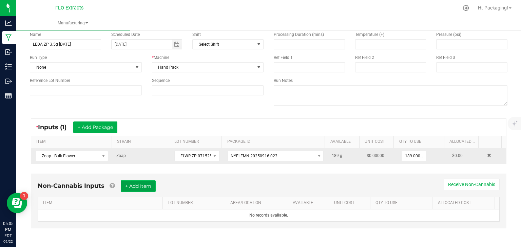
click at [144, 189] on button "+ Add Item" at bounding box center [138, 187] width 35 height 12
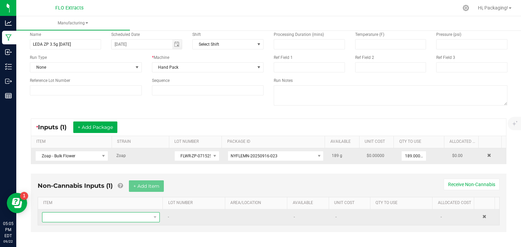
click at [92, 214] on span "NO DATA FOUND" at bounding box center [96, 217] width 108 height 9
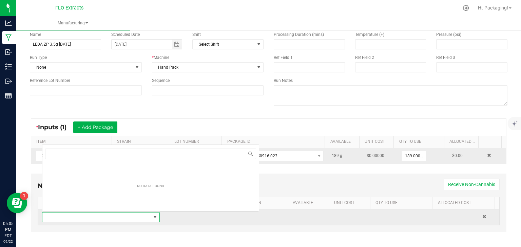
scroll to position [10, 113]
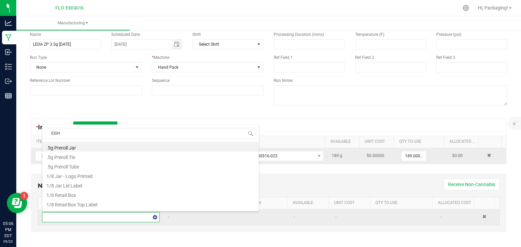
type input "EIGHT"
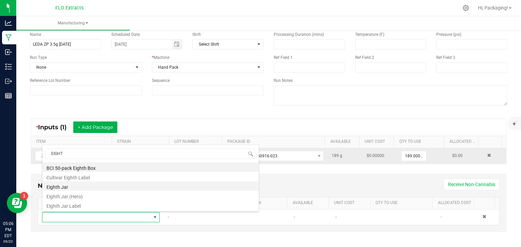
click at [81, 188] on li "Eighth Jar" at bounding box center [150, 186] width 216 height 9
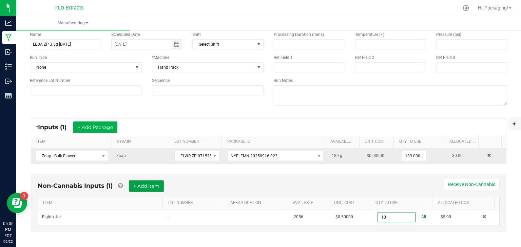
type input "10 ea"
click at [157, 182] on button "+ Add Item" at bounding box center [146, 187] width 35 height 12
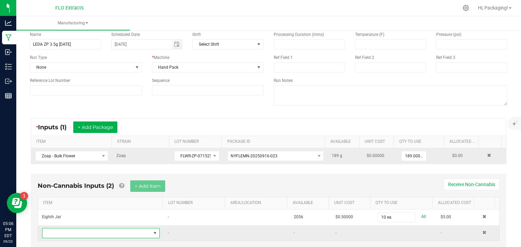
click at [153, 232] on span "NO DATA FOUND" at bounding box center [154, 233] width 5 height 5
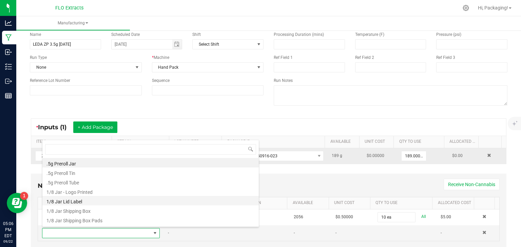
click at [142, 202] on li "1/8 Jar Lid Label" at bounding box center [150, 200] width 216 height 9
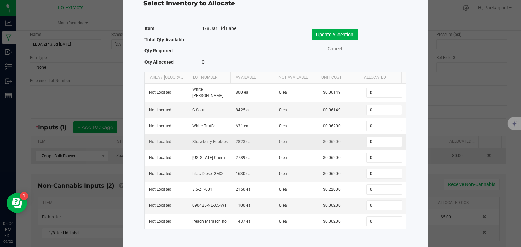
scroll to position [26, 0]
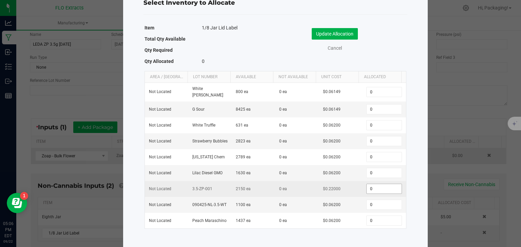
click at [367, 189] on input "0" at bounding box center [383, 188] width 35 height 9
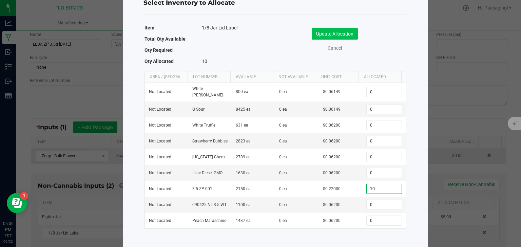
type input "10"
click at [338, 33] on button "Update Allocation" at bounding box center [334, 34] width 46 height 12
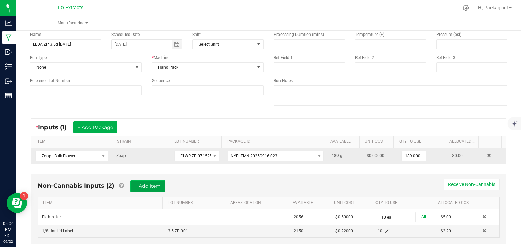
click at [146, 185] on button "+ Add Item" at bounding box center [147, 187] width 35 height 12
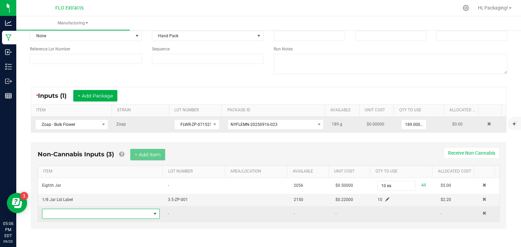
click at [152, 211] on span "NO DATA FOUND" at bounding box center [154, 213] width 5 height 5
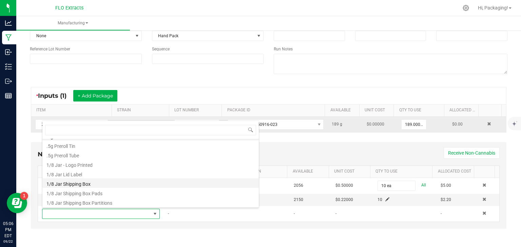
scroll to position [8, 0]
click at [136, 184] on li "1/8 Jar Shipping Box" at bounding box center [150, 182] width 216 height 9
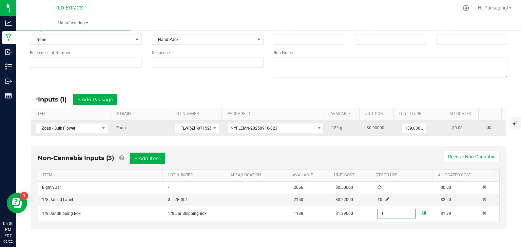
scroll to position [62, 0]
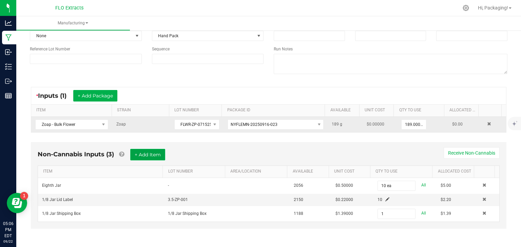
type input "1 ea"
click at [153, 153] on button "+ Add Item" at bounding box center [147, 155] width 35 height 12
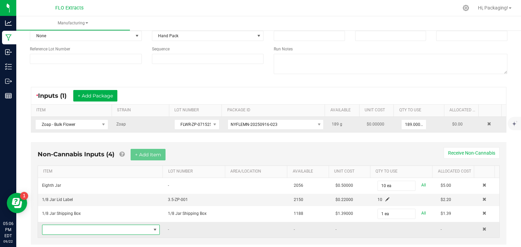
click at [152, 227] on span "NO DATA FOUND" at bounding box center [154, 229] width 5 height 5
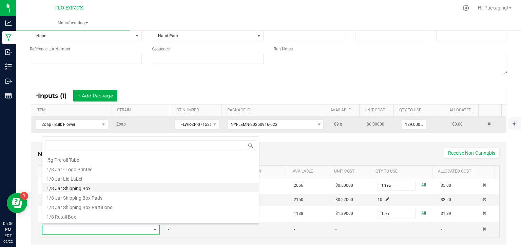
scroll to position [21, 0]
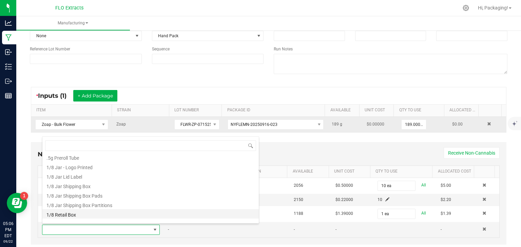
click at [134, 214] on li "1/8 Retail Box" at bounding box center [150, 213] width 216 height 9
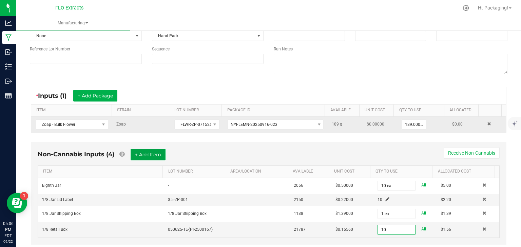
type input "10 ea"
click at [146, 154] on button "+ Add Item" at bounding box center [147, 155] width 35 height 12
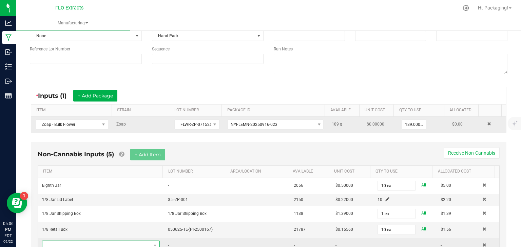
click at [151, 244] on span "NO DATA FOUND" at bounding box center [155, 245] width 8 height 9
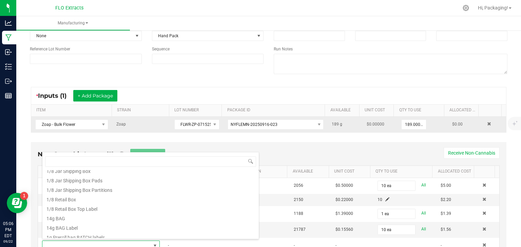
scroll to position [53, 0]
click at [129, 208] on li "1/8 Retail Box Top Label" at bounding box center [150, 207] width 216 height 9
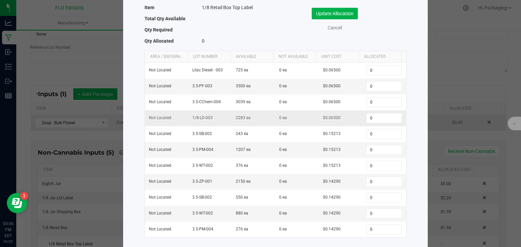
scroll to position [55, 0]
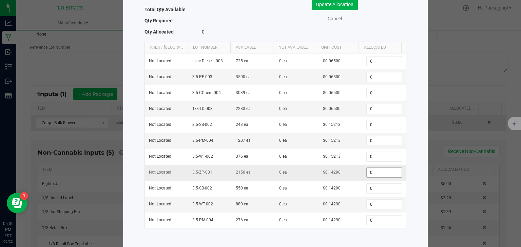
click at [369, 171] on input "0" at bounding box center [383, 172] width 35 height 9
type input "10"
click at [344, 3] on button "Update Allocation" at bounding box center [334, 5] width 46 height 12
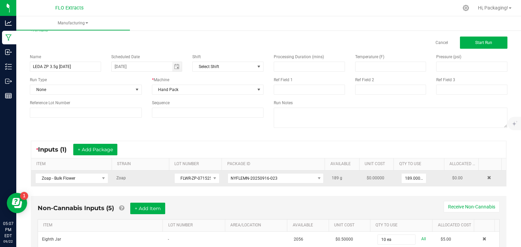
scroll to position [0, 0]
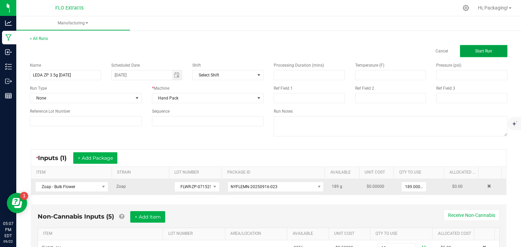
click at [466, 50] on button "Start Run" at bounding box center [483, 51] width 47 height 12
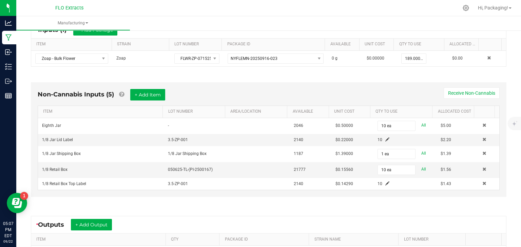
scroll to position [202, 0]
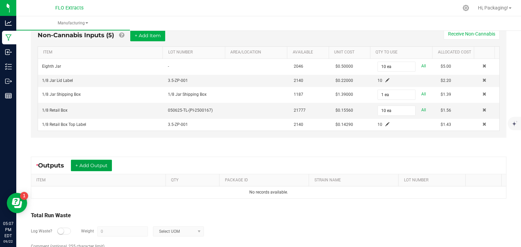
click at [82, 166] on button "+ Add Output" at bounding box center [91, 166] width 41 height 12
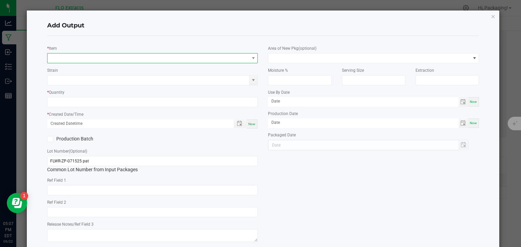
click at [73, 56] on span "NO DATA FOUND" at bounding box center [148, 58] width 202 height 9
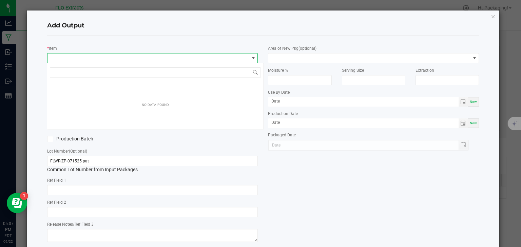
scroll to position [10, 208]
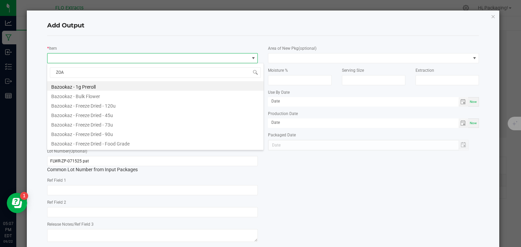
type input "ZOAP"
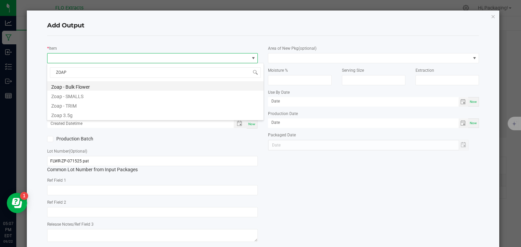
click at [72, 85] on li "Zoap - Bulk Flower" at bounding box center [155, 85] width 216 height 9
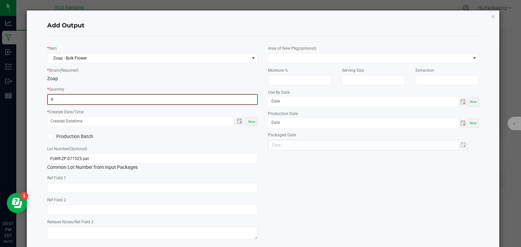
click at [72, 99] on input "0" at bounding box center [152, 99] width 209 height 9
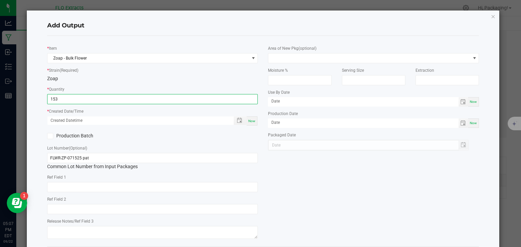
type input "153.0000 g"
click at [248, 121] on span "Now" at bounding box center [251, 121] width 7 height 4
type input "09/22/2025 5:07 PM"
type input "[DATE]"
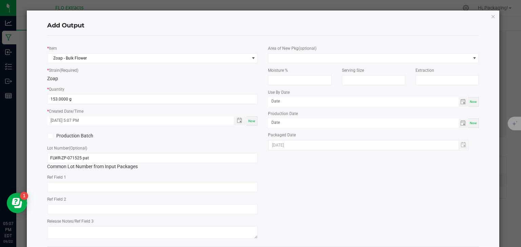
scroll to position [34, 0]
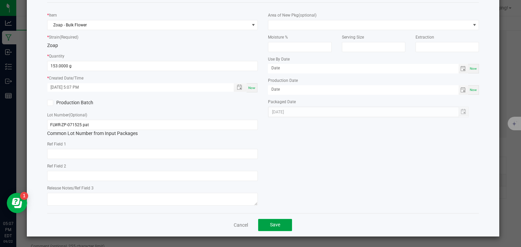
click at [273, 225] on span "Save" at bounding box center [275, 224] width 10 height 5
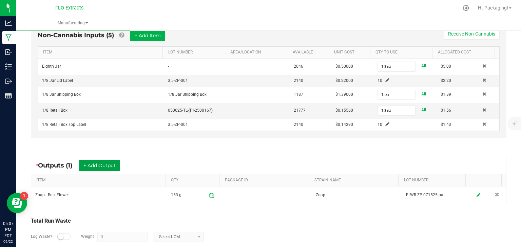
click at [109, 163] on button "+ Add Output" at bounding box center [99, 166] width 41 height 12
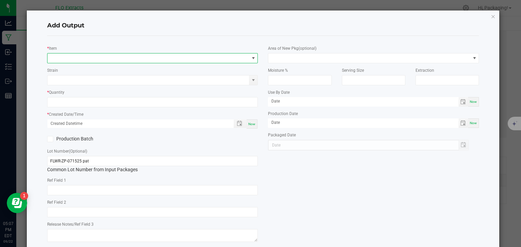
click at [69, 57] on span "NO DATA FOUND" at bounding box center [148, 58] width 202 height 9
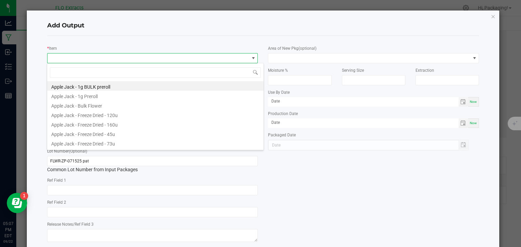
scroll to position [10, 208]
type input "ZOAP"
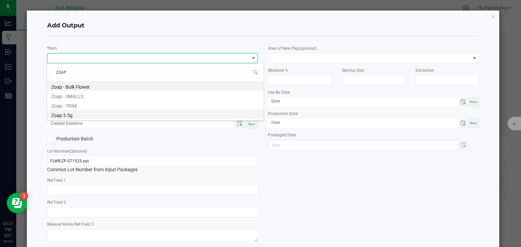
click at [65, 116] on li "Zoap 3.5g" at bounding box center [155, 114] width 216 height 9
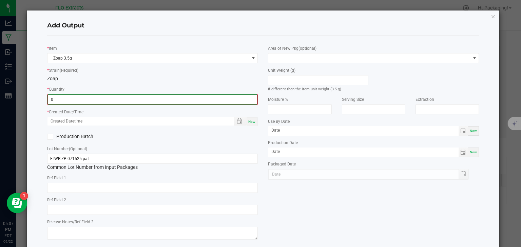
click at [64, 99] on input "0" at bounding box center [152, 99] width 209 height 9
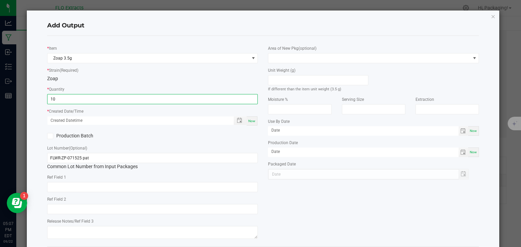
type input "10 ea"
click at [248, 121] on span "Now" at bounding box center [251, 121] width 7 height 4
type input "09/22/2025 5:07 PM"
type input "[DATE]"
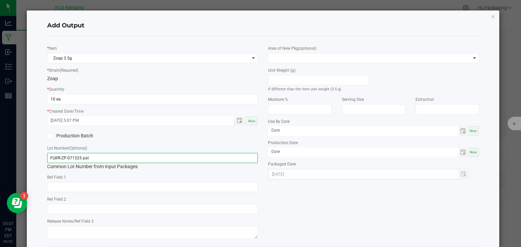
click at [104, 158] on input "FLWR-ZP-071525 pat" at bounding box center [152, 158] width 211 height 10
type input "F"
type input "3.5-ZP-001"
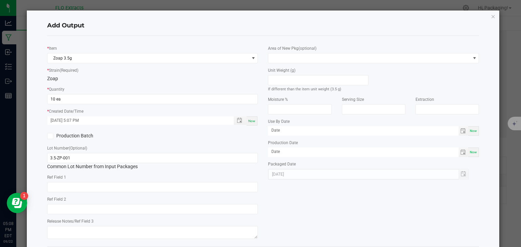
click at [327, 216] on div "* Item Zoap 3.5g * Strain (Required) Zoap * Quantity 10 ea * Created Date/Time …" at bounding box center [263, 141] width 442 height 200
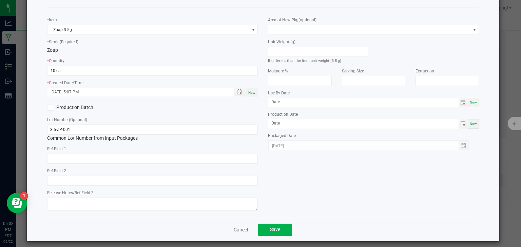
scroll to position [31, 0]
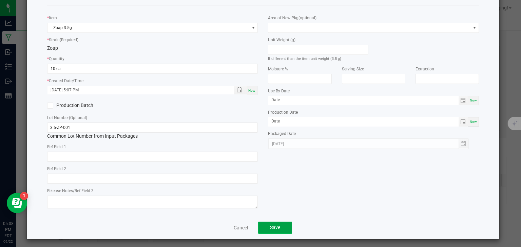
click at [281, 225] on button "Save" at bounding box center [275, 228] width 34 height 12
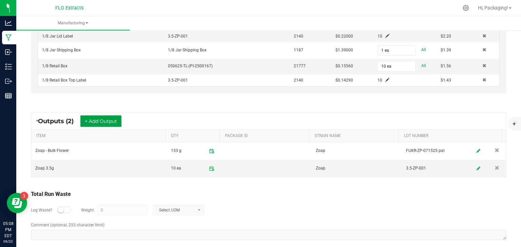
scroll to position [246, 0]
click at [281, 225] on div "Comment (optional, 255 character limit)" at bounding box center [268, 232] width 475 height 20
click at [60, 209] on small at bounding box center [61, 210] width 6 height 6
click at [106, 209] on input "0" at bounding box center [123, 209] width 50 height 9
click at [197, 205] on span at bounding box center [199, 209] width 8 height 9
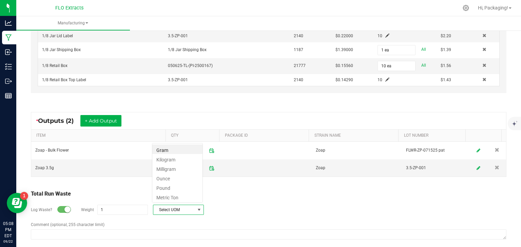
scroll to position [10, 51]
click at [179, 150] on li "Gram" at bounding box center [177, 149] width 50 height 9
type input "1 g"
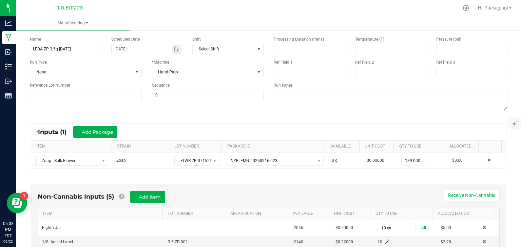
scroll to position [0, 0]
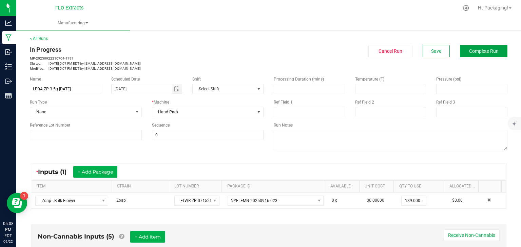
click at [473, 51] on span "Complete Run" at bounding box center [483, 50] width 29 height 5
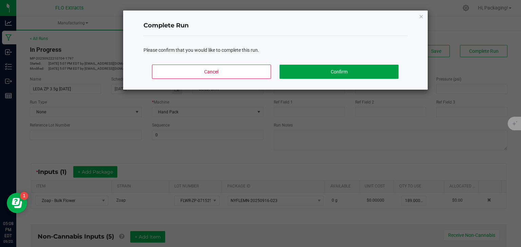
click at [327, 74] on button "Confirm" at bounding box center [338, 72] width 119 height 14
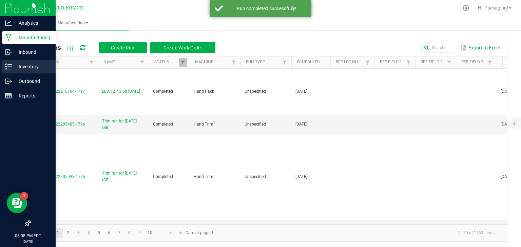
click at [30, 67] on p "Inventory" at bounding box center [32, 67] width 41 height 8
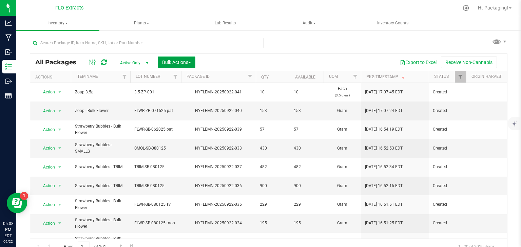
click at [185, 63] on span "Bulk Actions" at bounding box center [176, 62] width 29 height 5
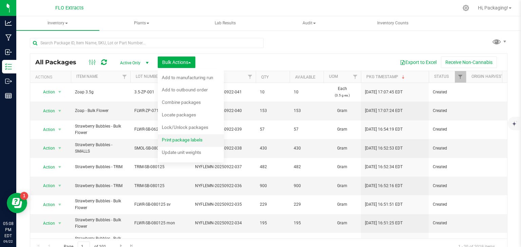
click at [182, 142] on span "Print package labels" at bounding box center [182, 139] width 41 height 5
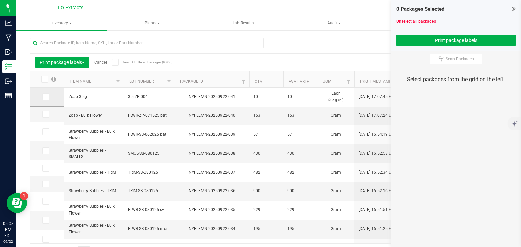
click at [46, 100] on span at bounding box center [45, 97] width 7 height 7
click at [0, 0] on input "checkbox" at bounding box center [0, 0] width 0 height 0
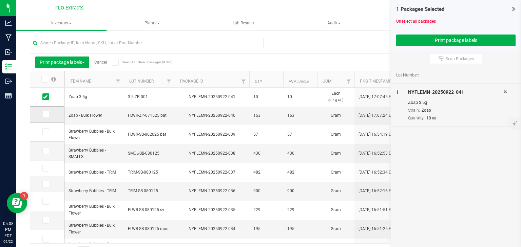
click at [45, 115] on icon at bounding box center [45, 115] width 4 height 0
click at [0, 0] on input "checkbox" at bounding box center [0, 0] width 0 height 0
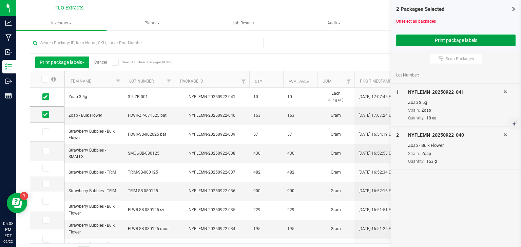
click at [459, 40] on button "Print package labels" at bounding box center [455, 41] width 119 height 12
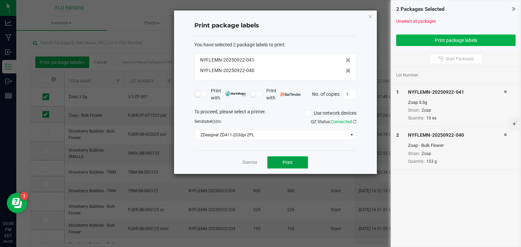
click at [296, 162] on button "Print" at bounding box center [287, 163] width 41 height 12
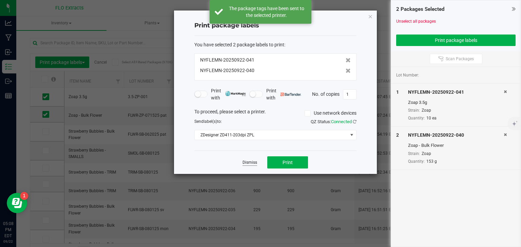
click at [243, 165] on link "Dismiss" at bounding box center [249, 163] width 15 height 6
